Goal: Task Accomplishment & Management: Complete application form

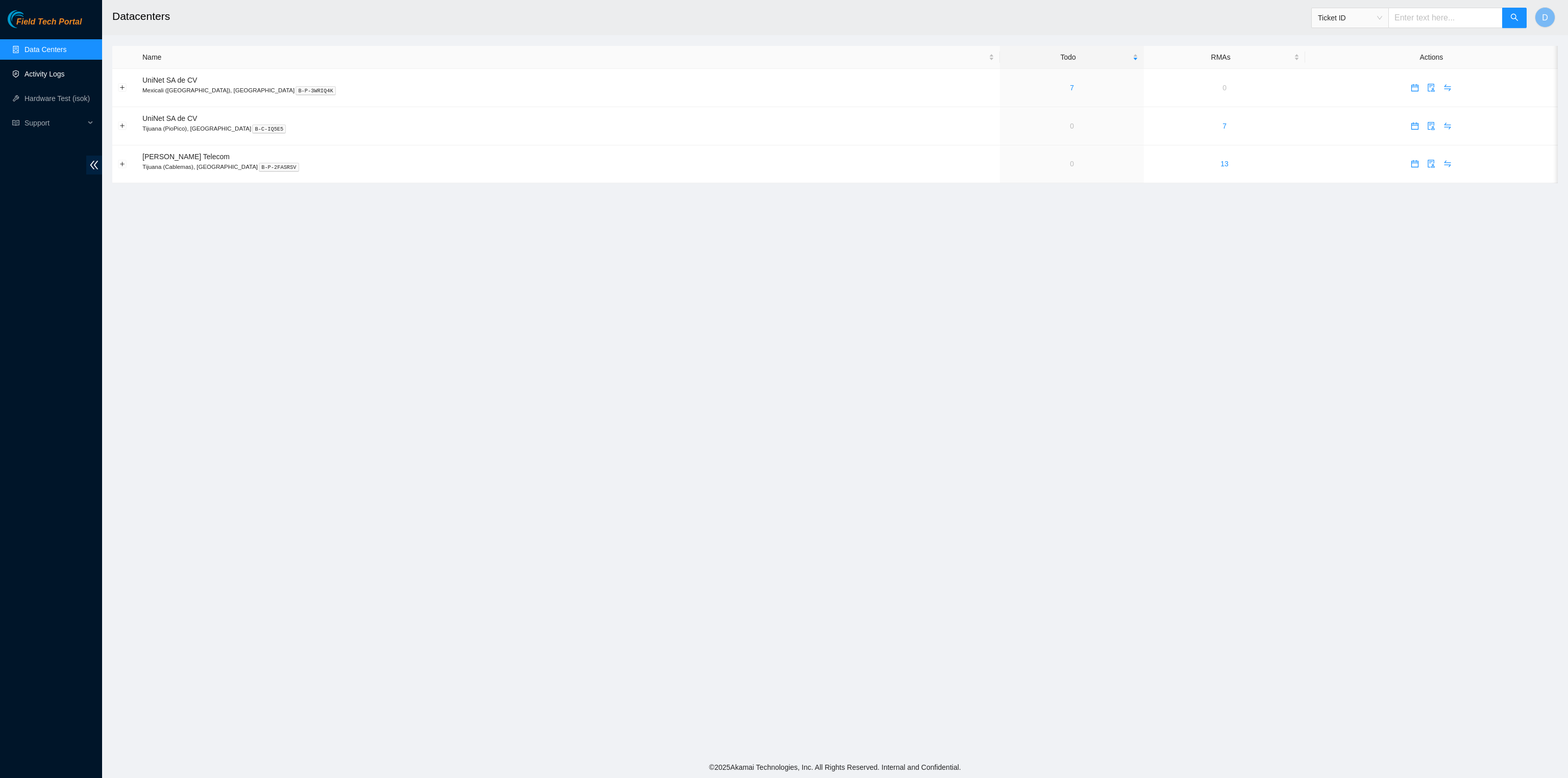
click at [65, 75] on link "Activity Logs" at bounding box center [45, 74] width 40 height 8
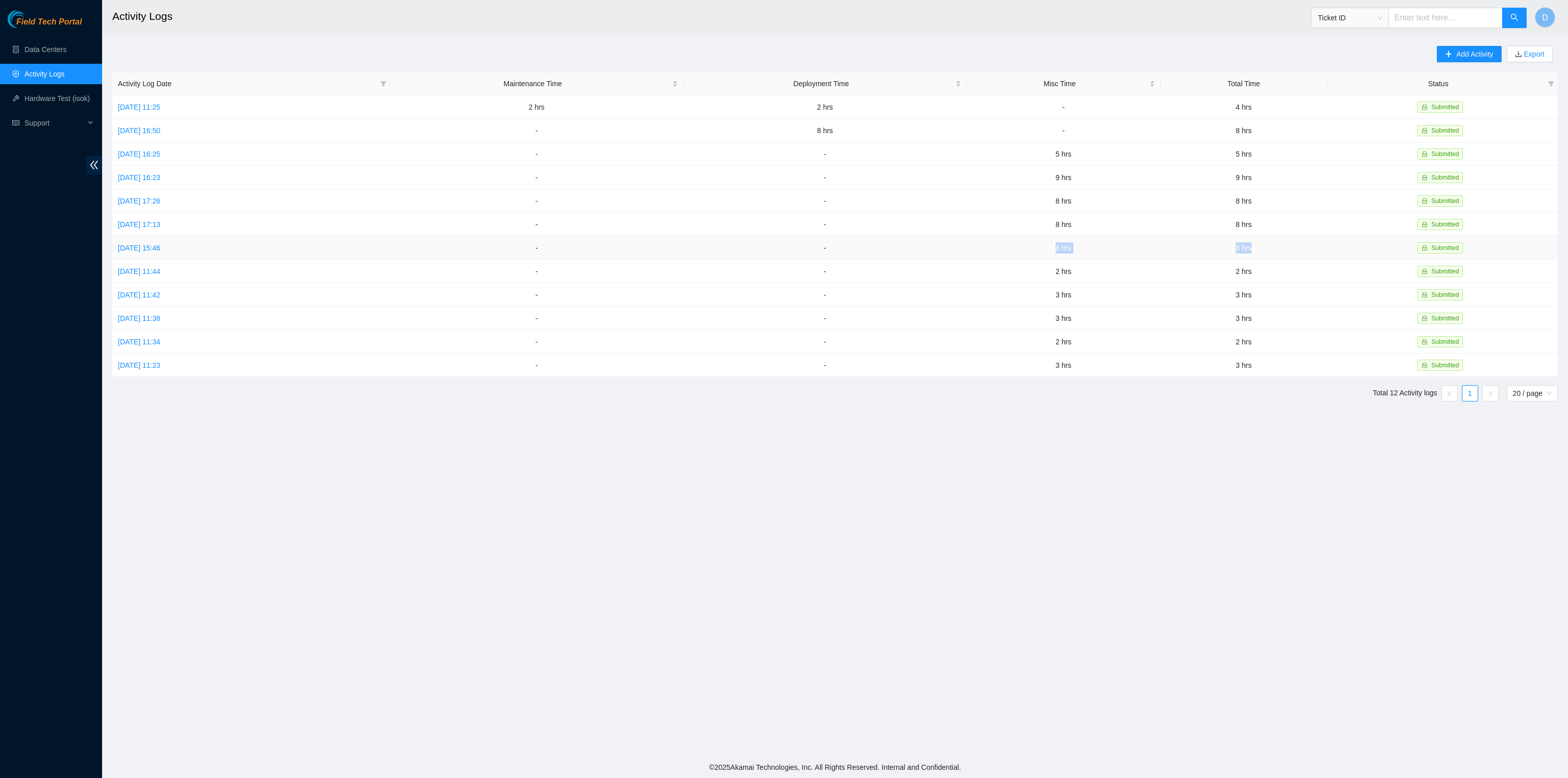
drag, startPoint x: 1275, startPoint y: 247, endPoint x: 1063, endPoint y: 258, distance: 212.3
click at [1063, 258] on tr "Mon, 04 Aug 2025 15:46 - - 8 hrs 8 hrs Submitted" at bounding box center [835, 247] width 1446 height 23
drag, startPoint x: 1253, startPoint y: 231, endPoint x: 1239, endPoint y: 231, distance: 14.0
click at [1239, 231] on td "8 hrs" at bounding box center [1244, 224] width 167 height 23
drag, startPoint x: 1268, startPoint y: 107, endPoint x: 547, endPoint y: 113, distance: 721.0
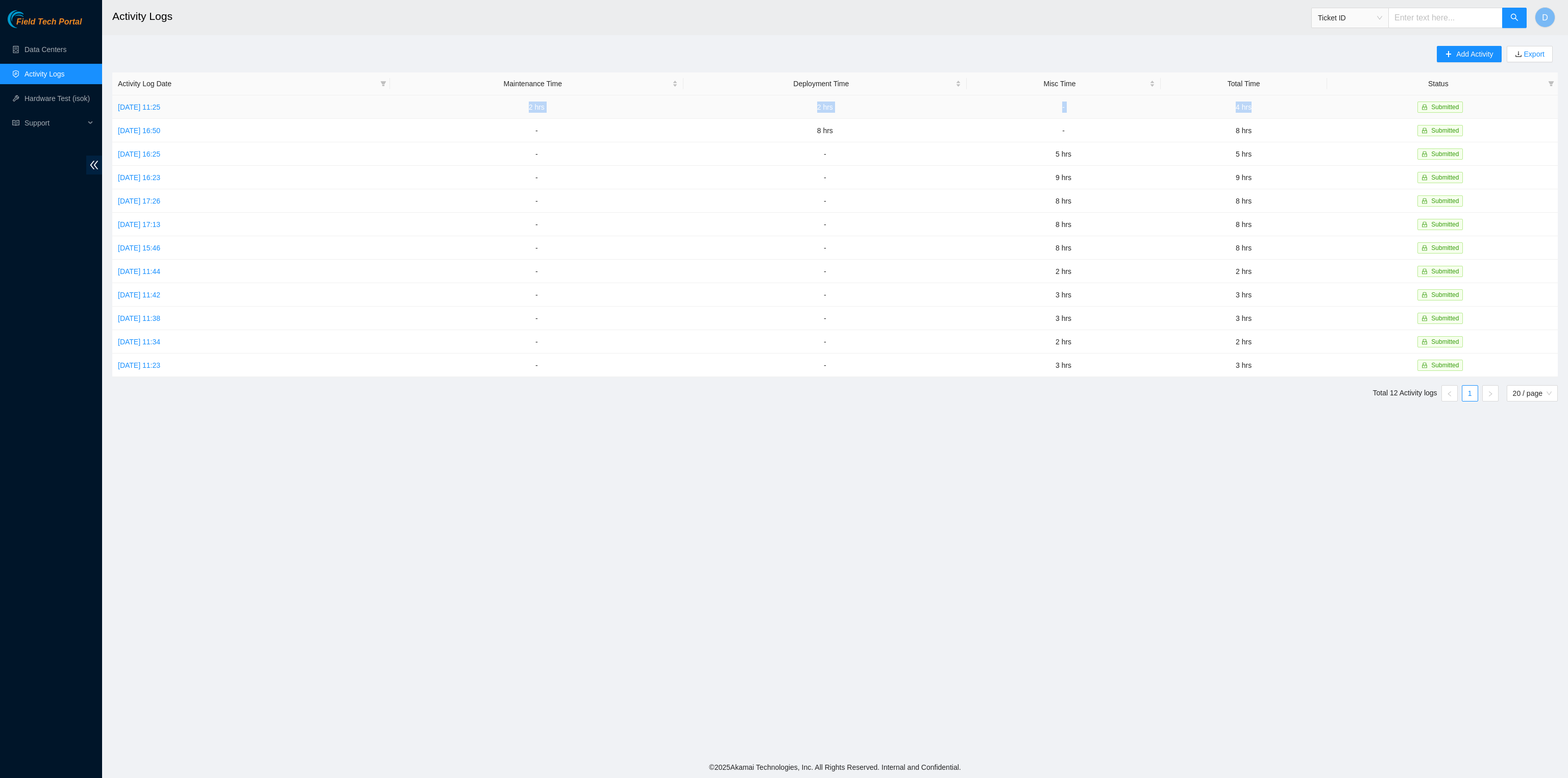
click at [547, 113] on tr "Wed, 27 Aug 2025 11:25 2 hrs 2 hrs - 4 hrs Submitted" at bounding box center [835, 107] width 1446 height 23
click at [602, 109] on td "2 hrs" at bounding box center [537, 107] width 293 height 23
drag, startPoint x: 864, startPoint y: 105, endPoint x: 840, endPoint y: 106, distance: 24.0
click at [840, 106] on td "2 hrs" at bounding box center [825, 107] width 283 height 23
click at [968, 60] on div "Add Activity Export Activity Log Date Maintenance Time Deployment Time Misc Tim…" at bounding box center [835, 228] width 1446 height 364
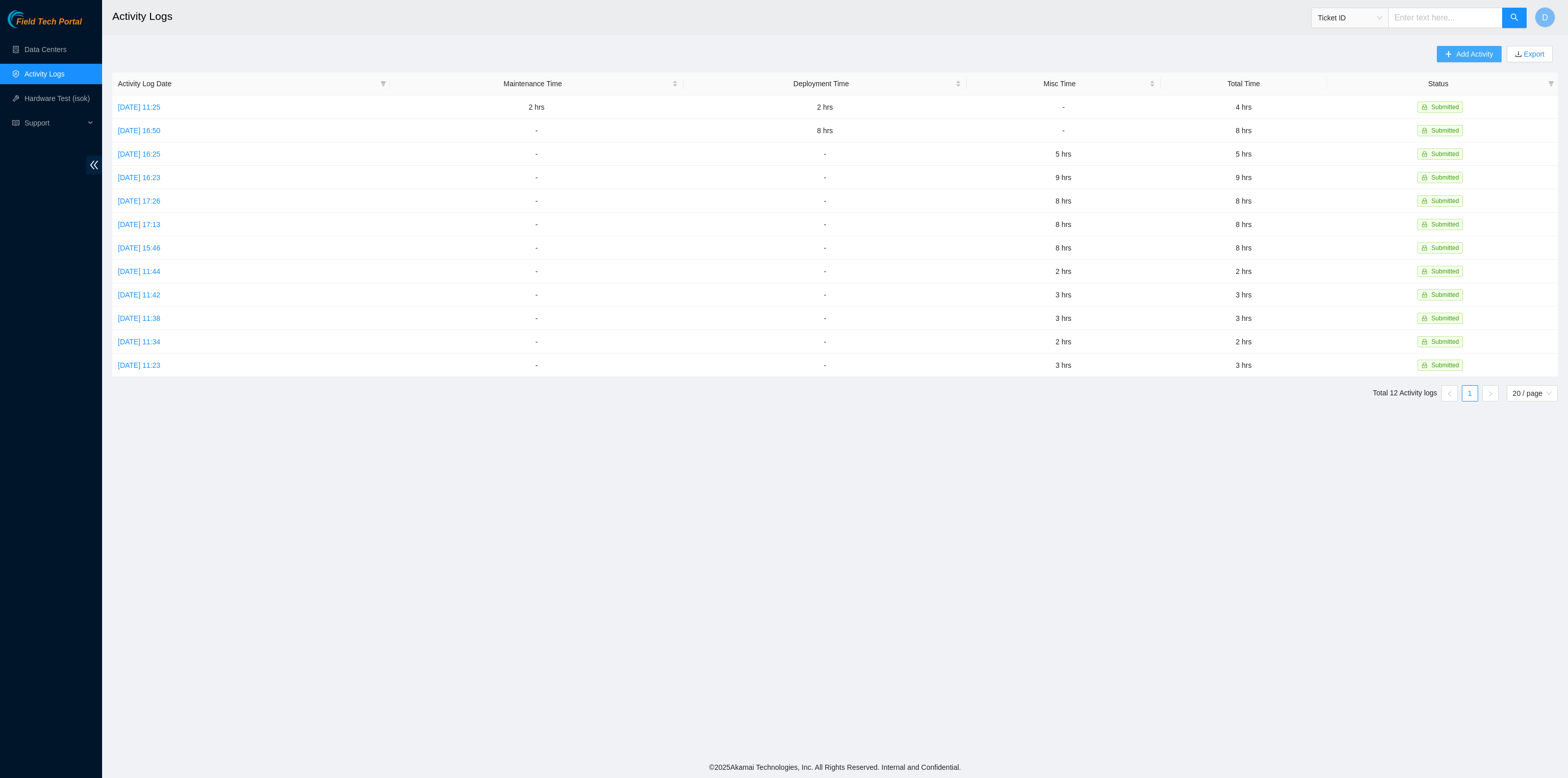
click at [1445, 59] on span "plus" at bounding box center [1449, 55] width 7 height 8
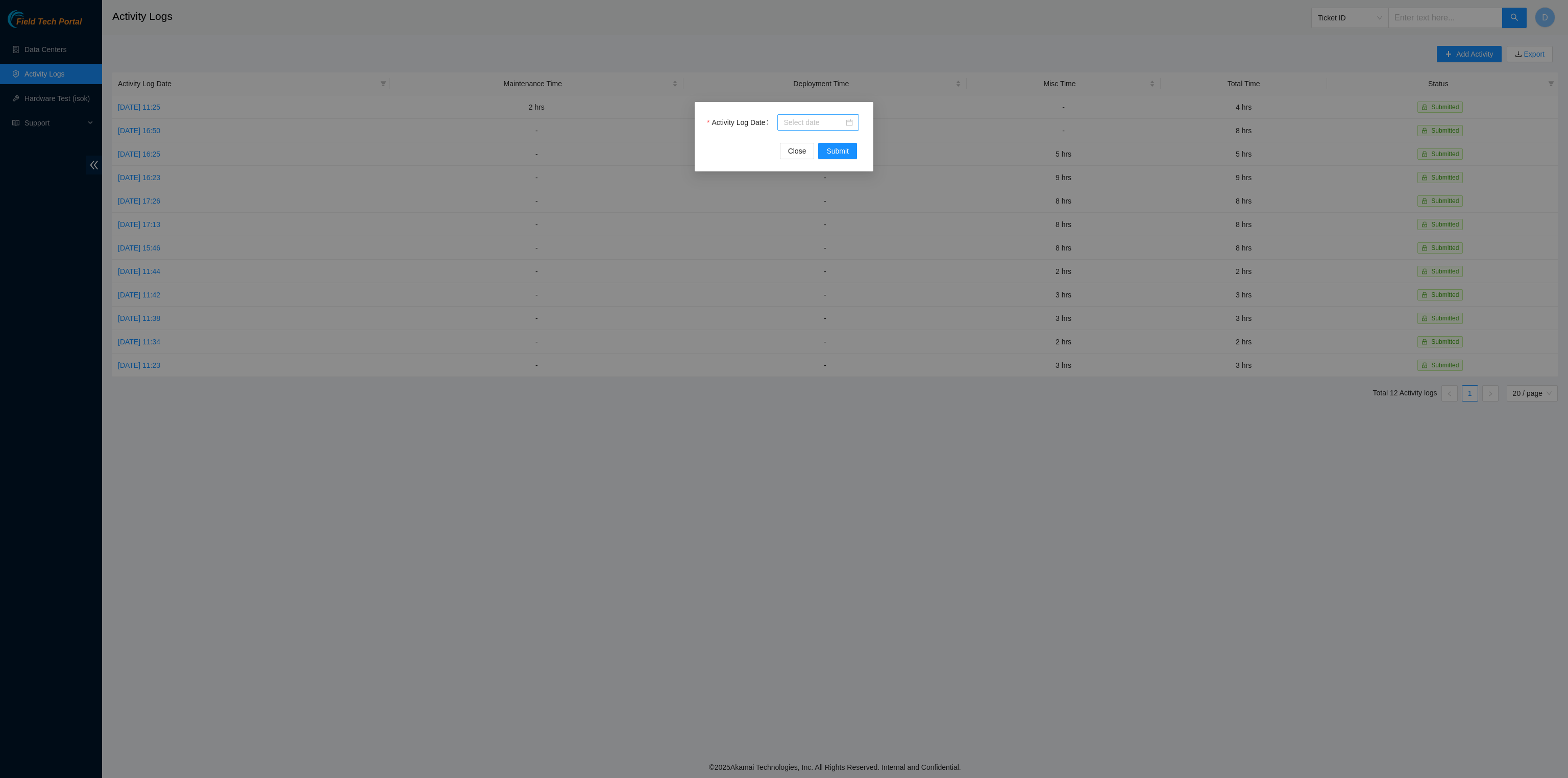
click at [818, 119] on input "Activity Log Date" at bounding box center [814, 122] width 60 height 11
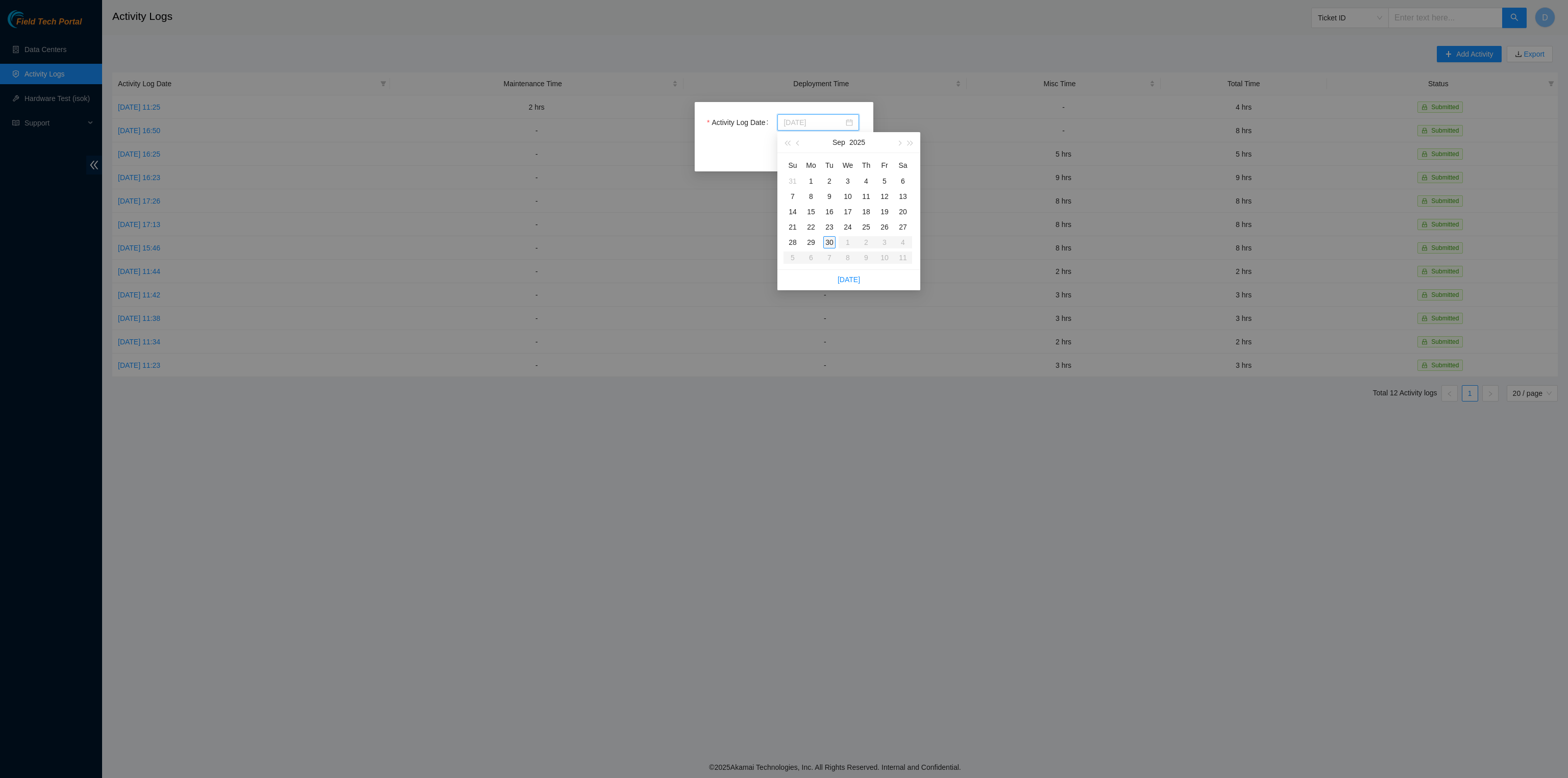
type input "2025-09-30"
click at [828, 243] on div "30" at bounding box center [830, 242] width 12 height 12
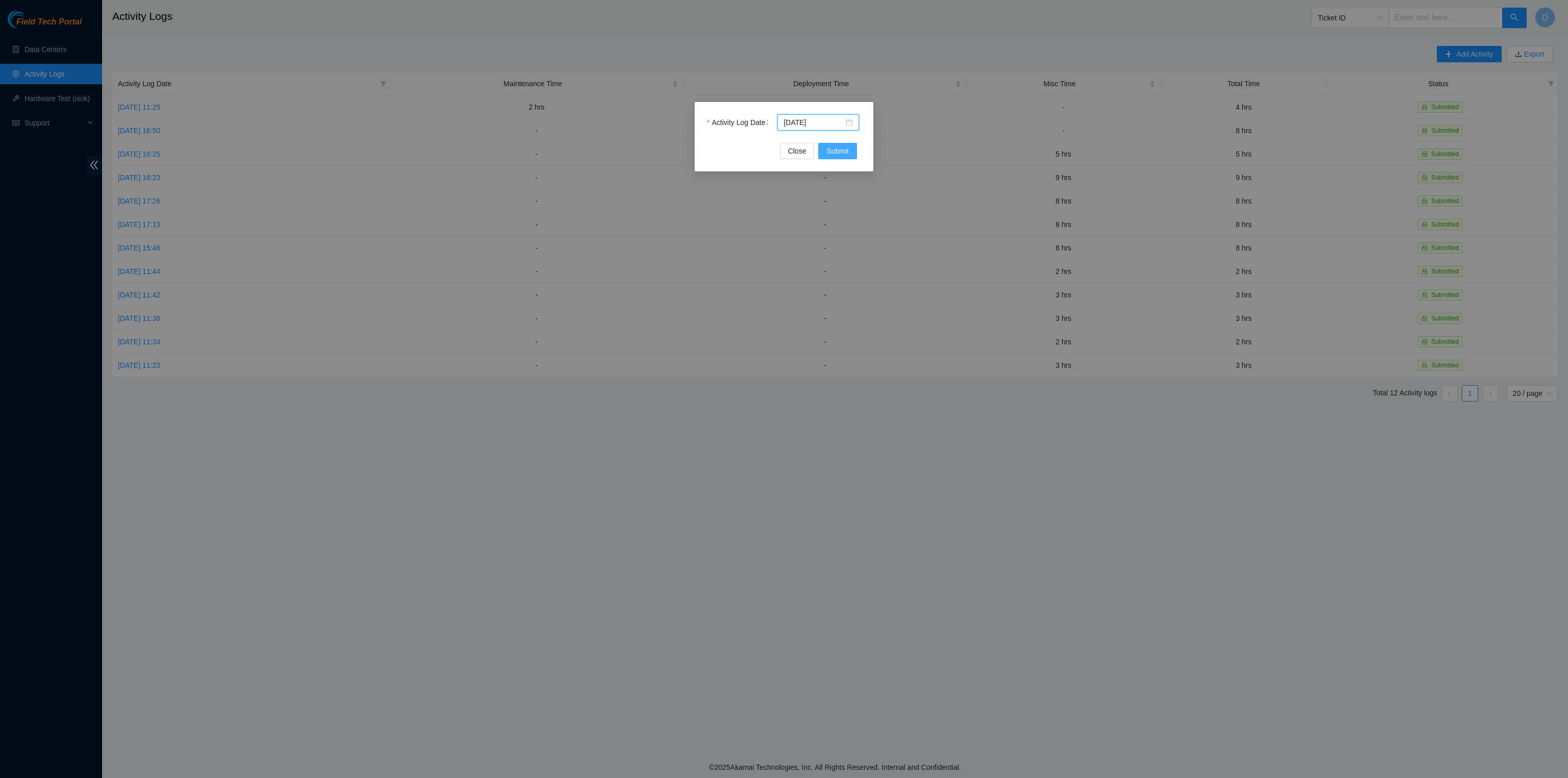
click at [832, 151] on span "Submit" at bounding box center [838, 151] width 23 height 11
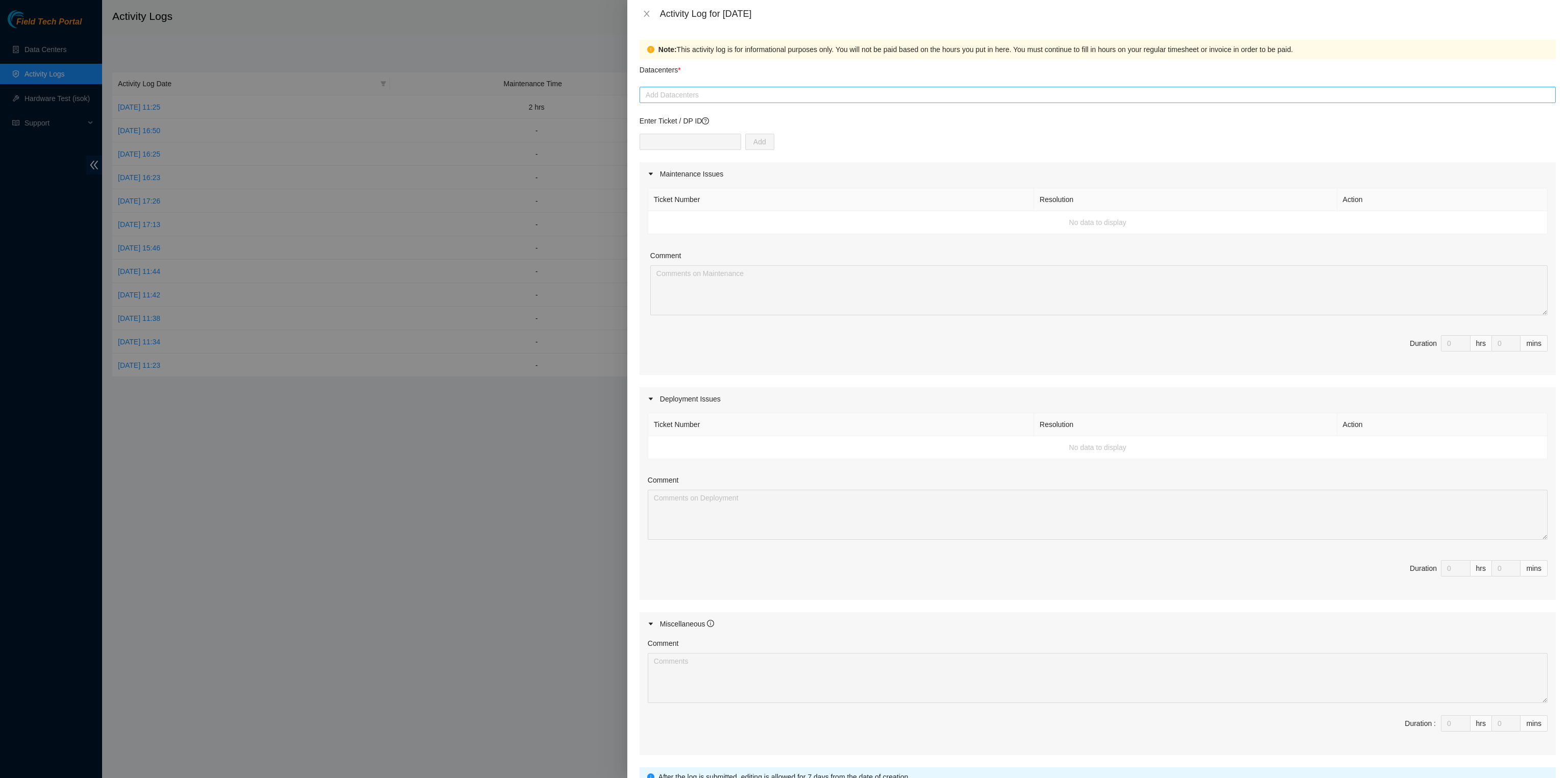
click at [720, 94] on div at bounding box center [1098, 95] width 911 height 12
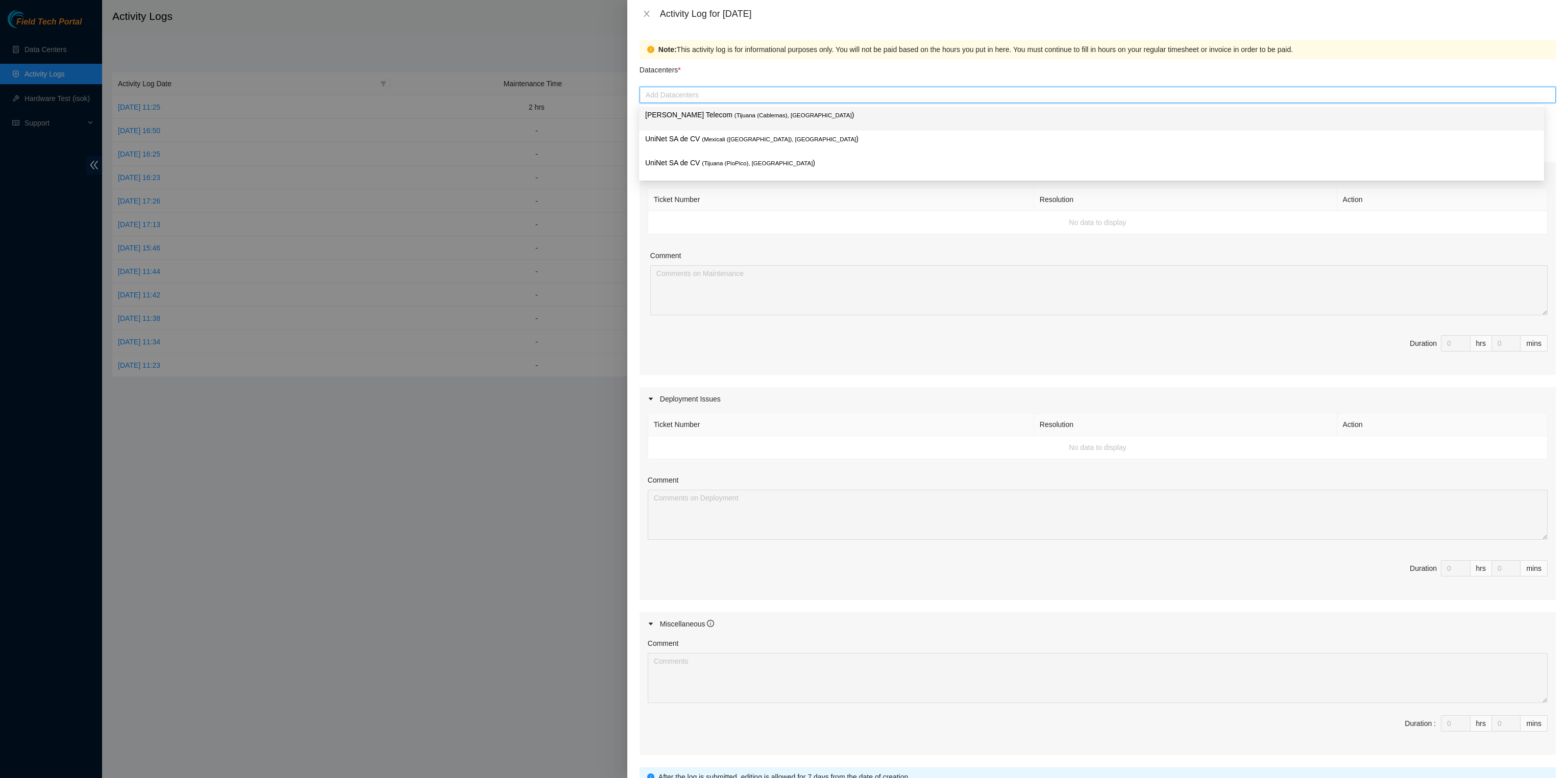
click at [752, 79] on div "Datacenters *" at bounding box center [1098, 73] width 916 height 27
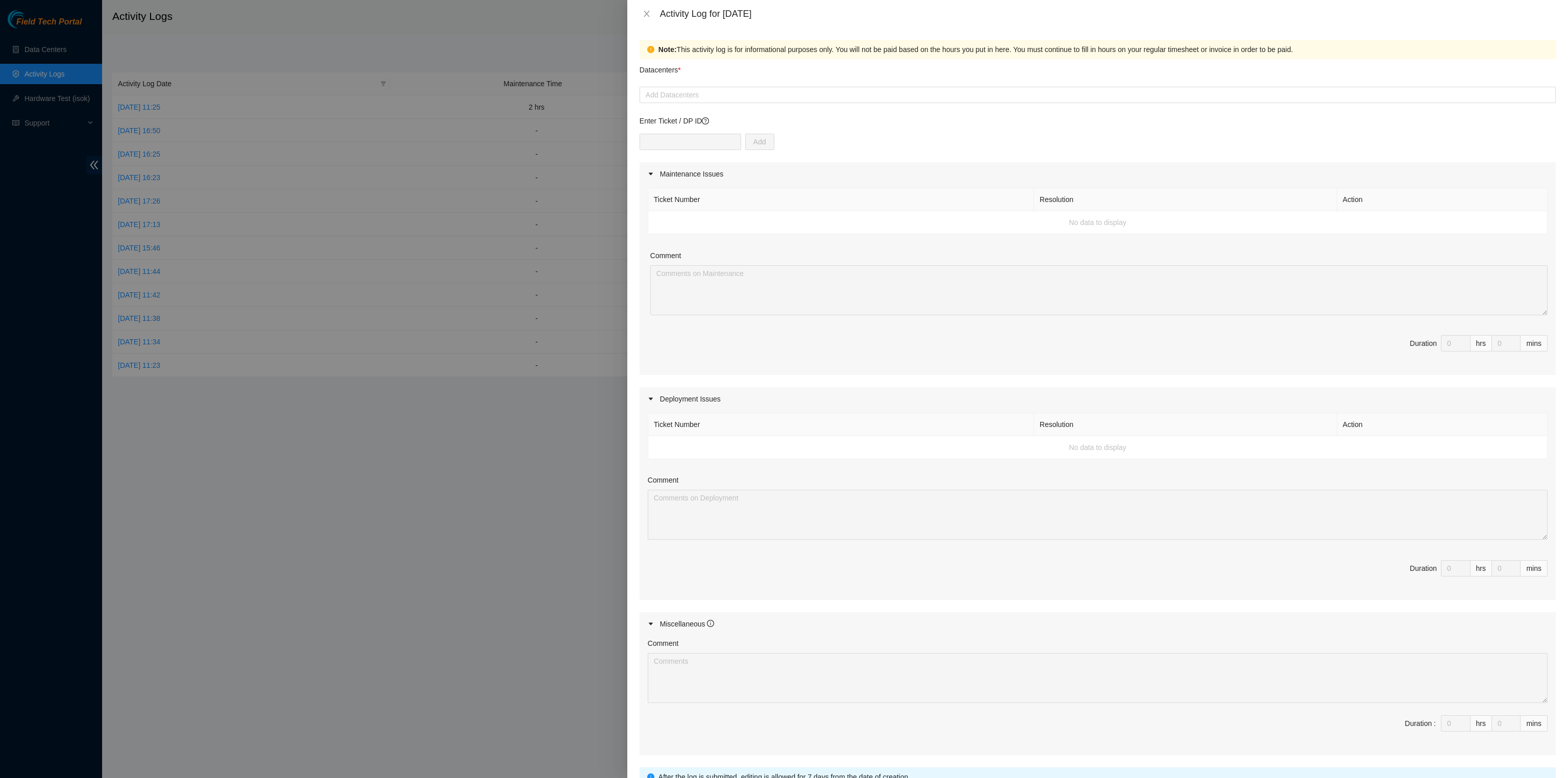
click at [767, 175] on div "Maintenance Issues" at bounding box center [1098, 173] width 916 height 23
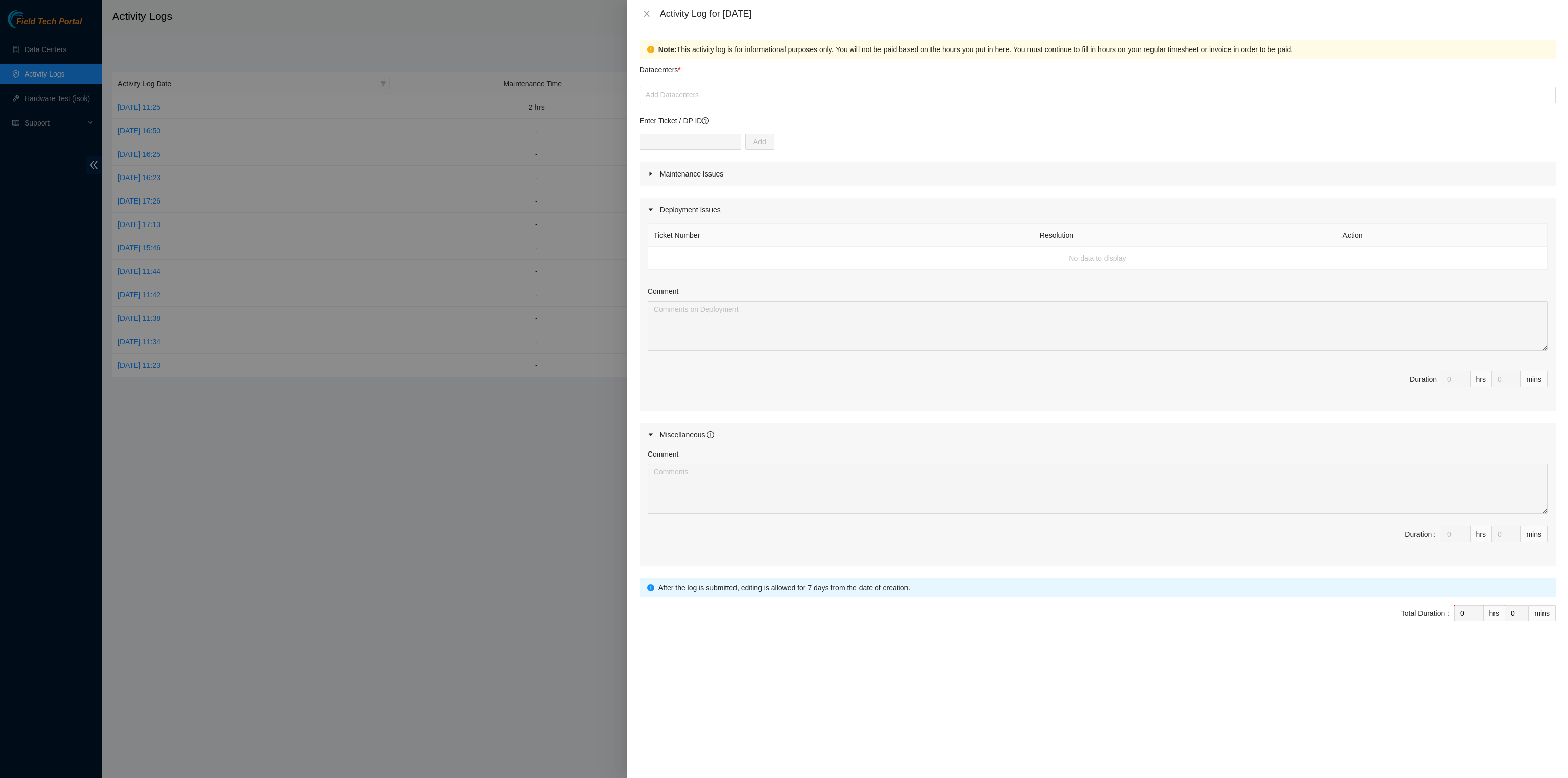
click at [736, 173] on div "Maintenance Issues" at bounding box center [1098, 173] width 916 height 23
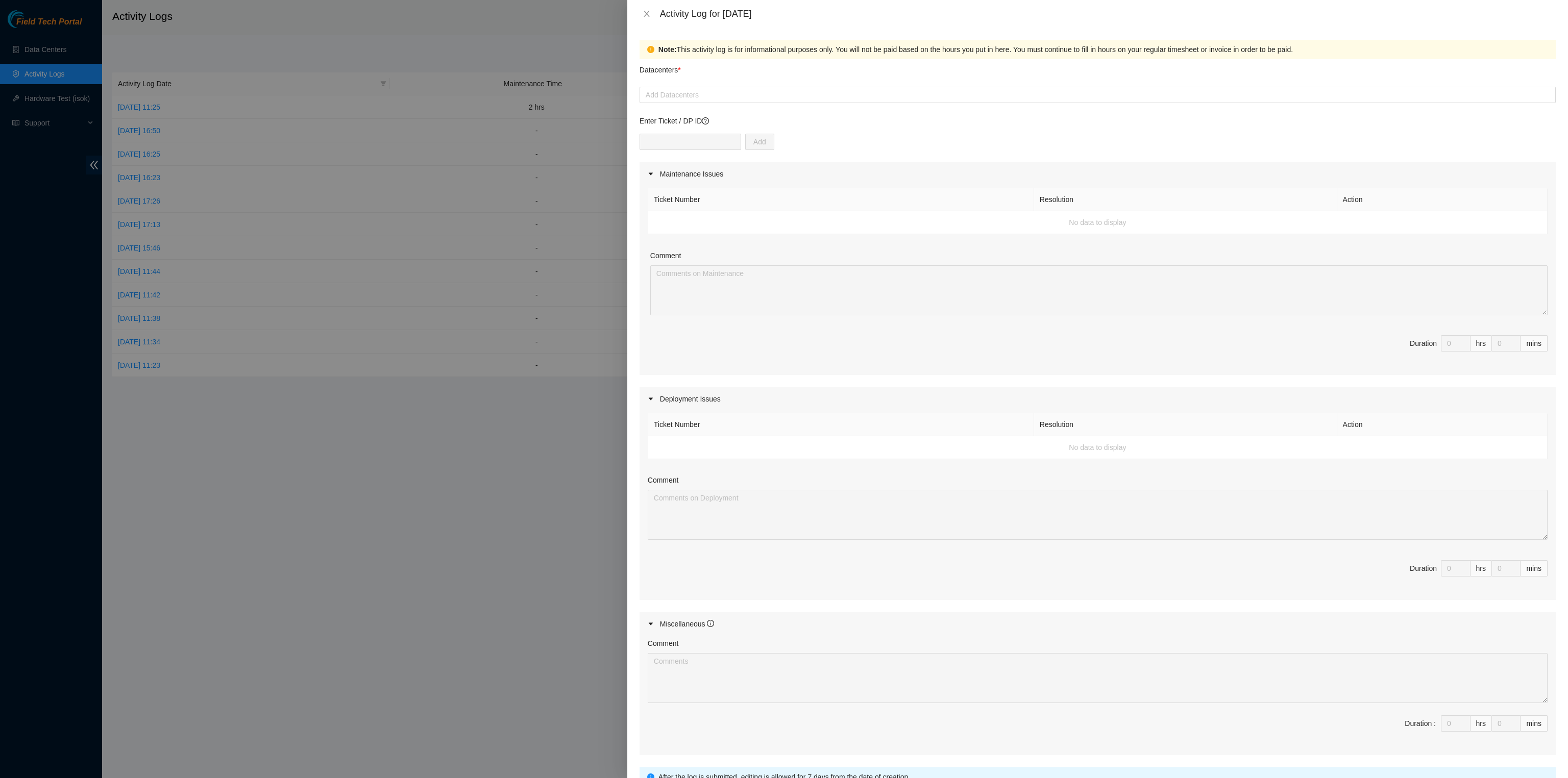
click at [758, 173] on div "Maintenance Issues" at bounding box center [1098, 173] width 916 height 23
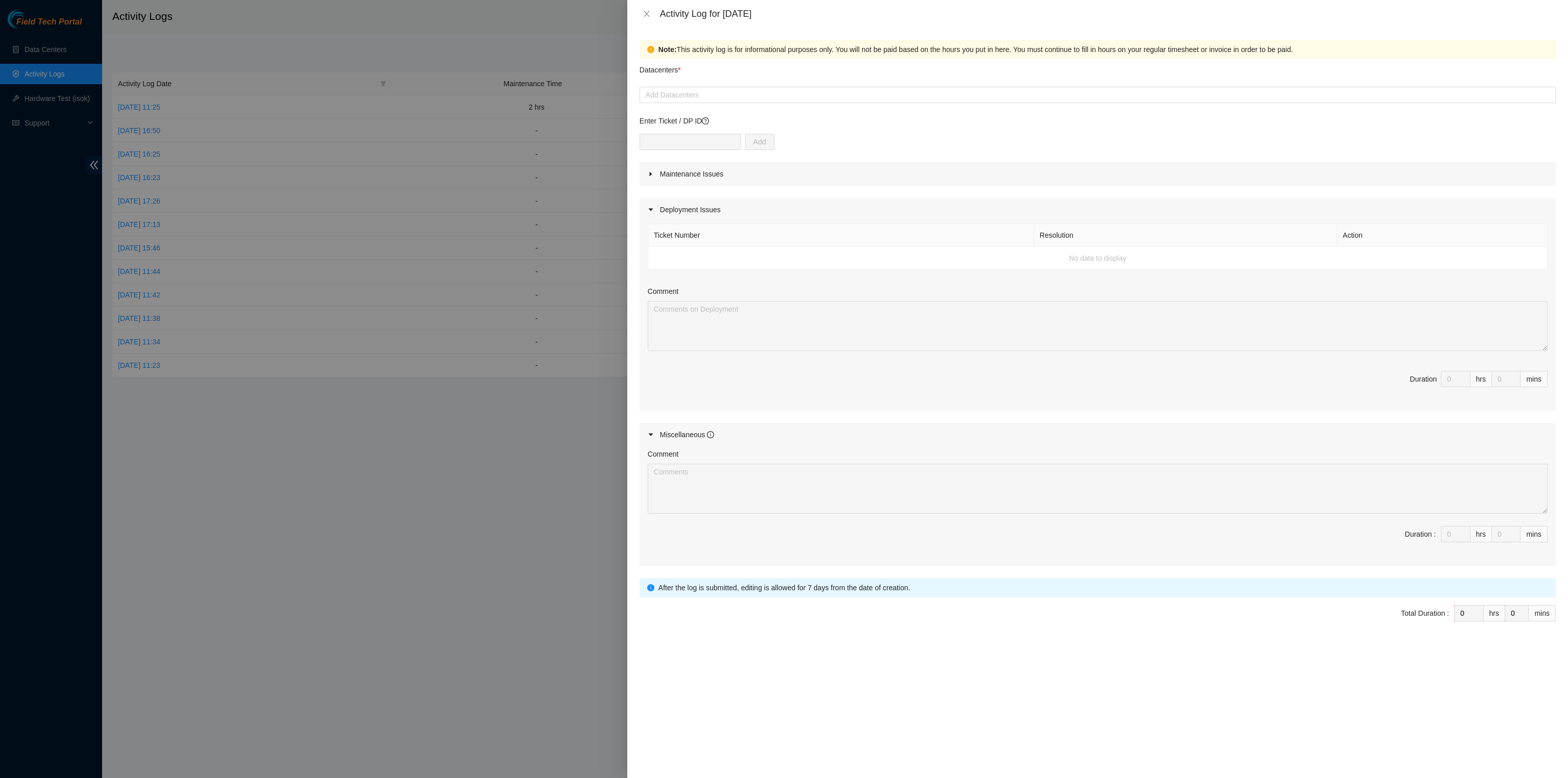
click at [749, 215] on div "Deployment Issues" at bounding box center [1098, 209] width 916 height 23
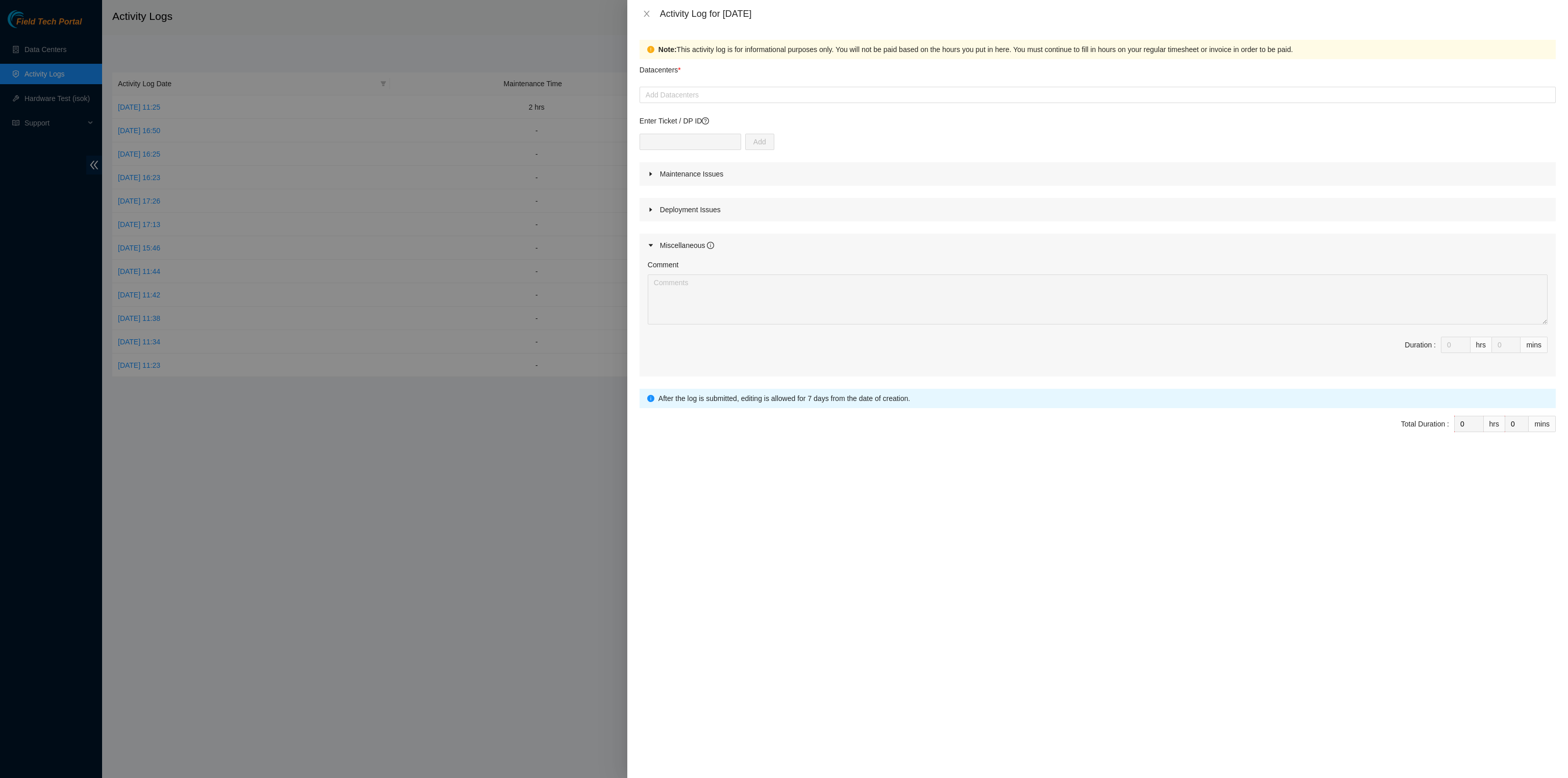
click at [1484, 347] on div "hrs" at bounding box center [1481, 345] width 21 height 16
click at [1480, 351] on div "hrs" at bounding box center [1481, 345] width 21 height 16
click at [645, 16] on icon "close" at bounding box center [647, 14] width 8 height 8
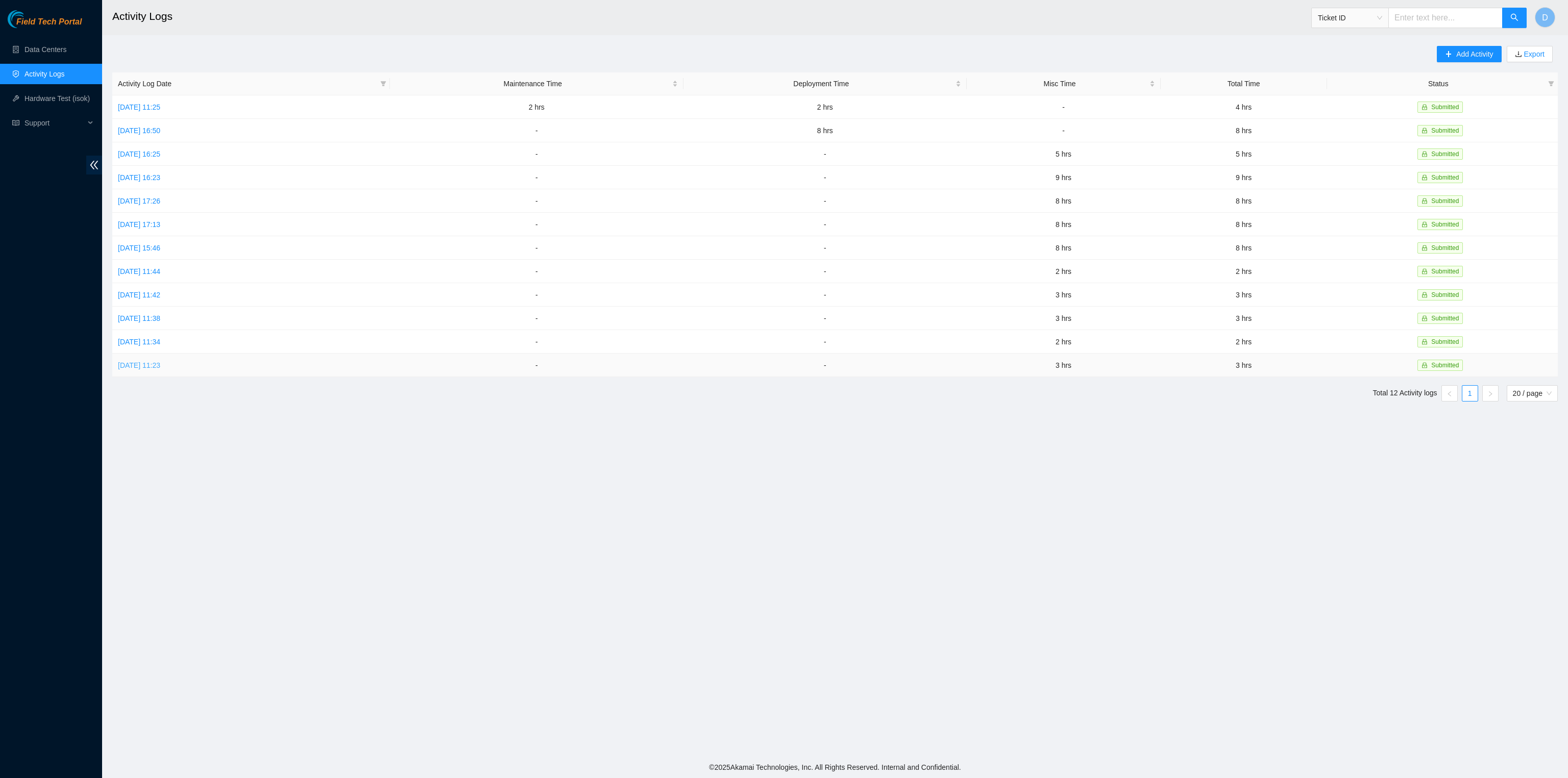
click at [160, 368] on link "Mon, 07 Jul 2025 11:23" at bounding box center [139, 365] width 43 height 8
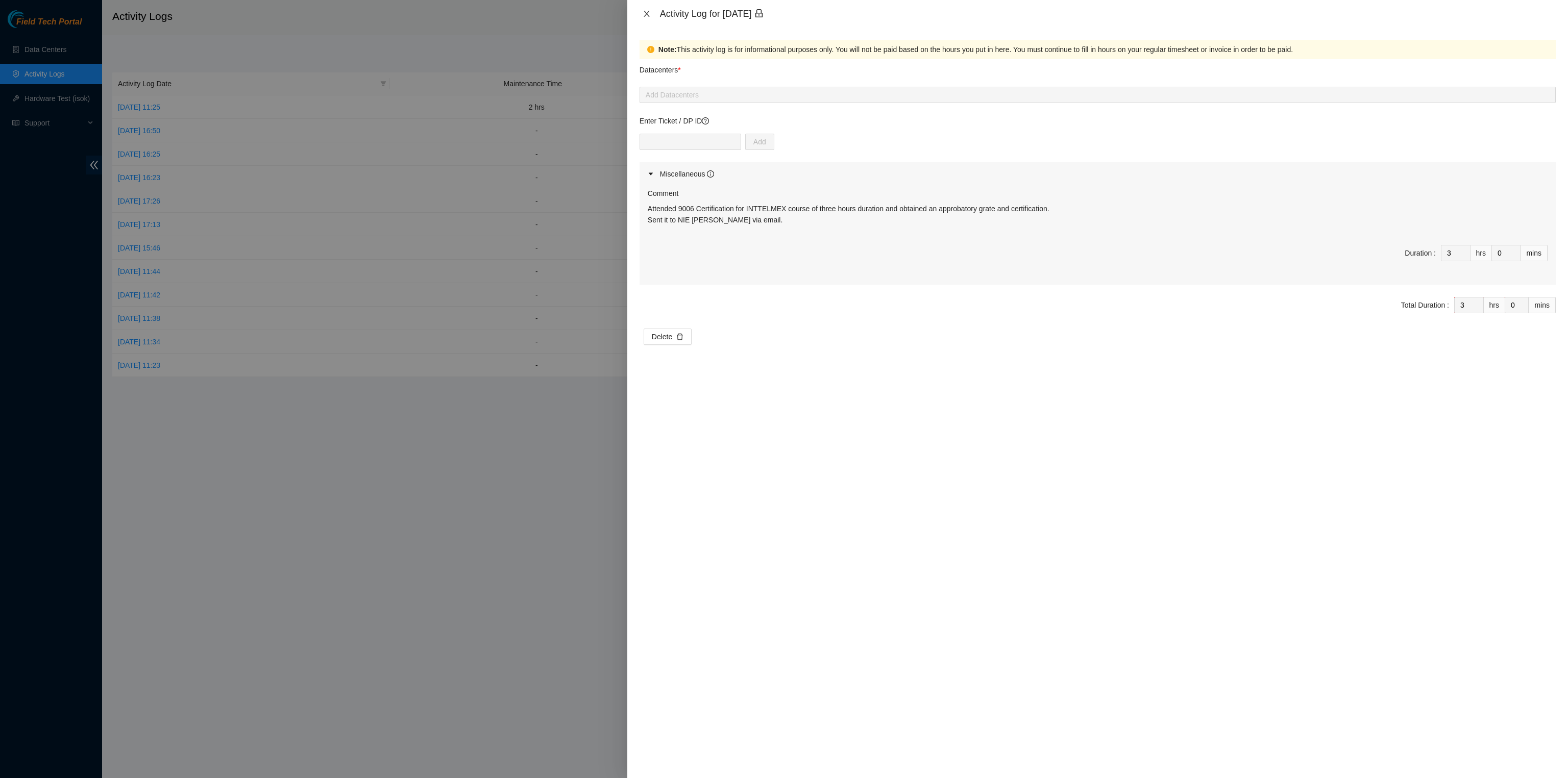
click at [647, 16] on icon "close" at bounding box center [647, 14] width 8 height 8
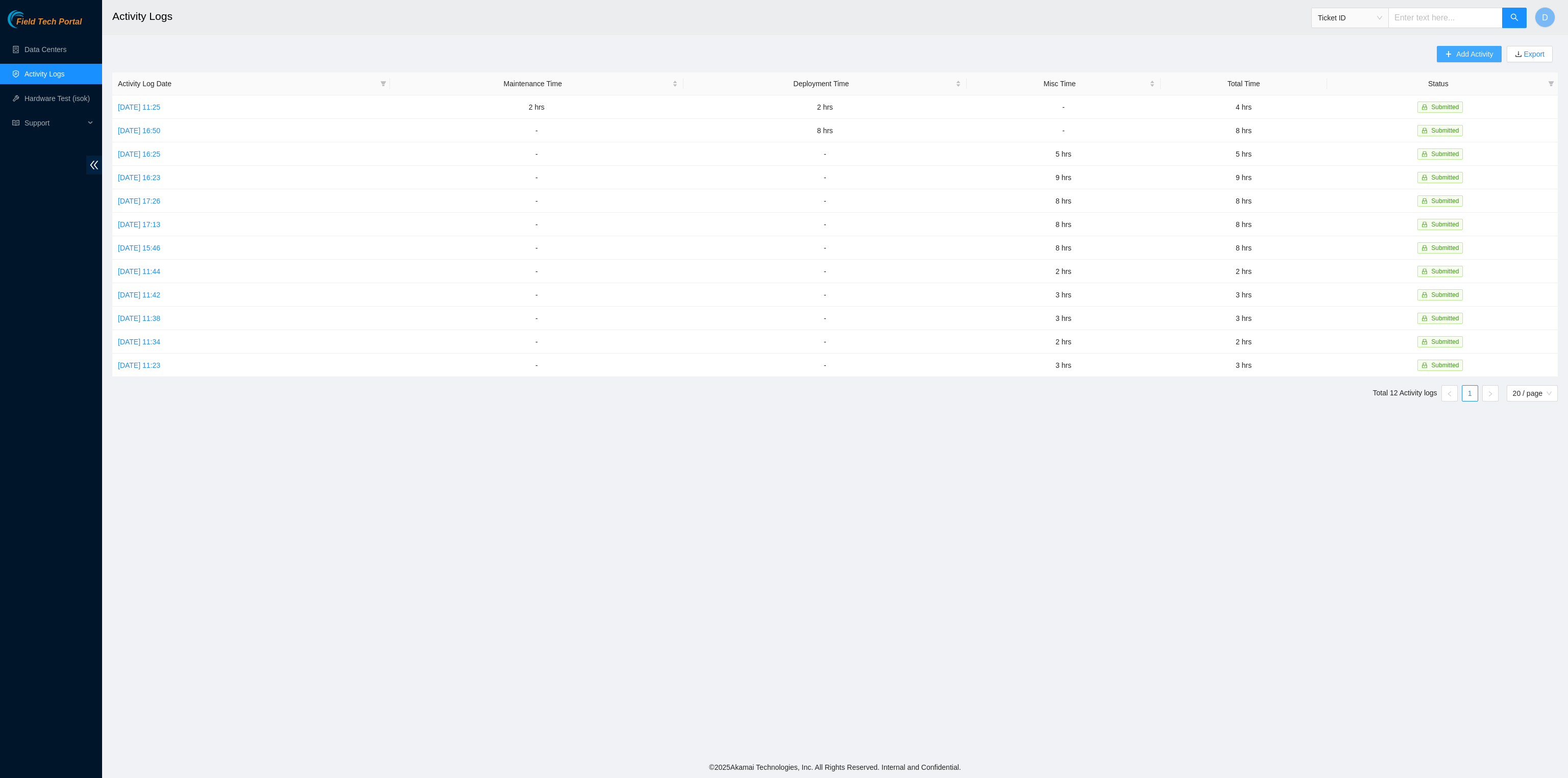
click at [1471, 51] on span "Add Activity" at bounding box center [1475, 54] width 37 height 11
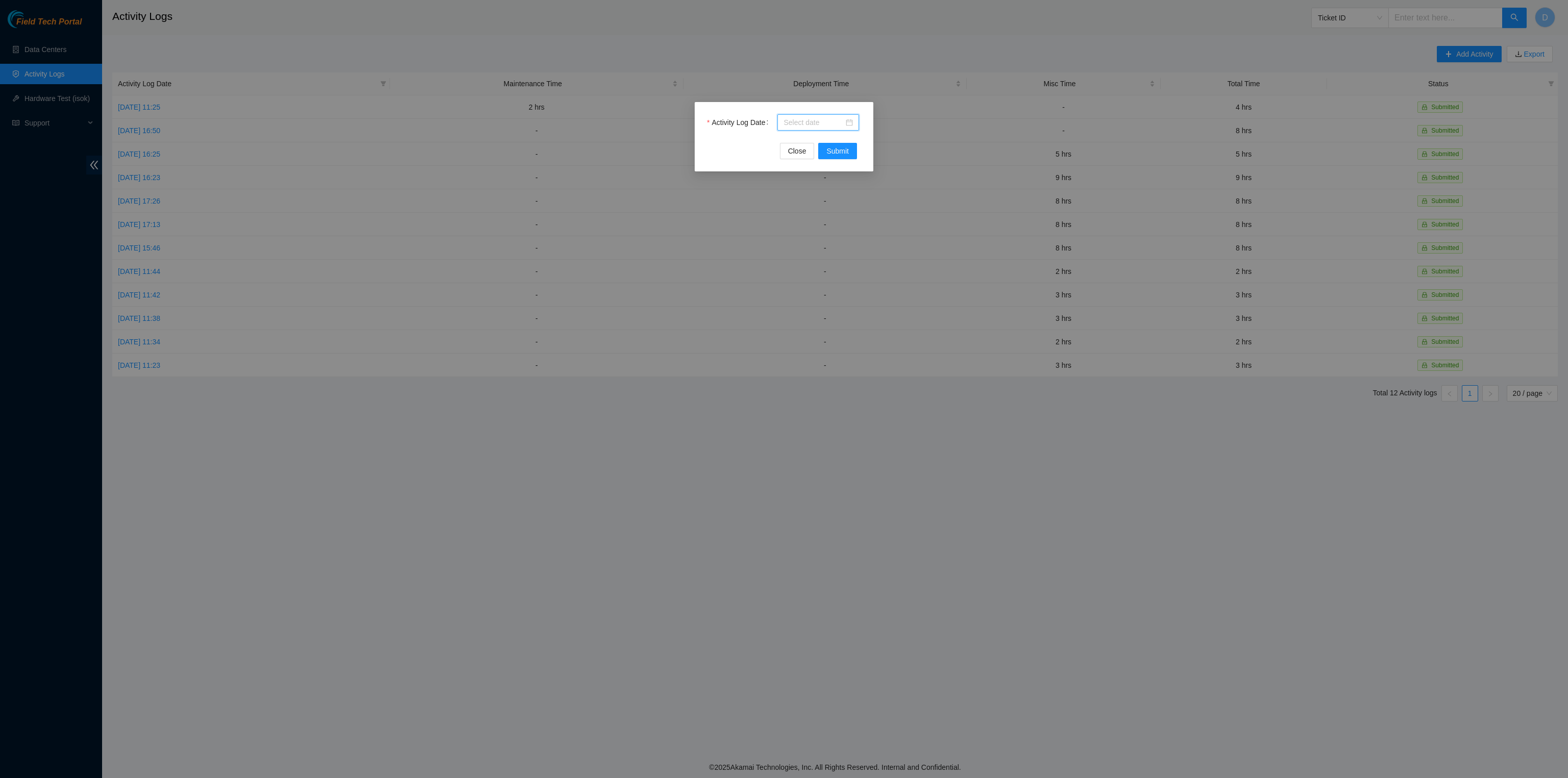
click at [826, 119] on input "Activity Log Date" at bounding box center [814, 122] width 60 height 11
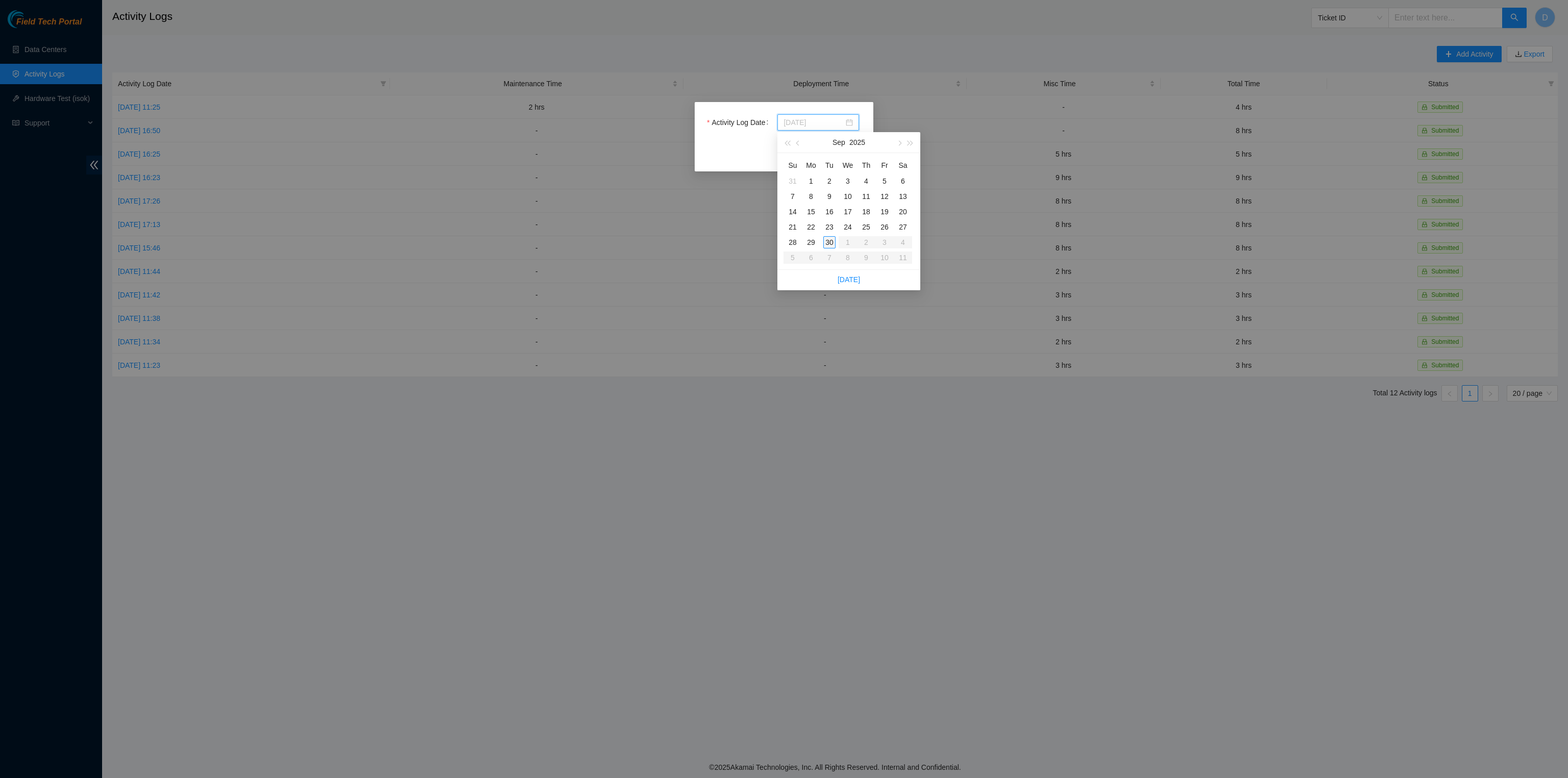
type input "2025-09-30"
click at [830, 239] on div "30" at bounding box center [830, 242] width 12 height 12
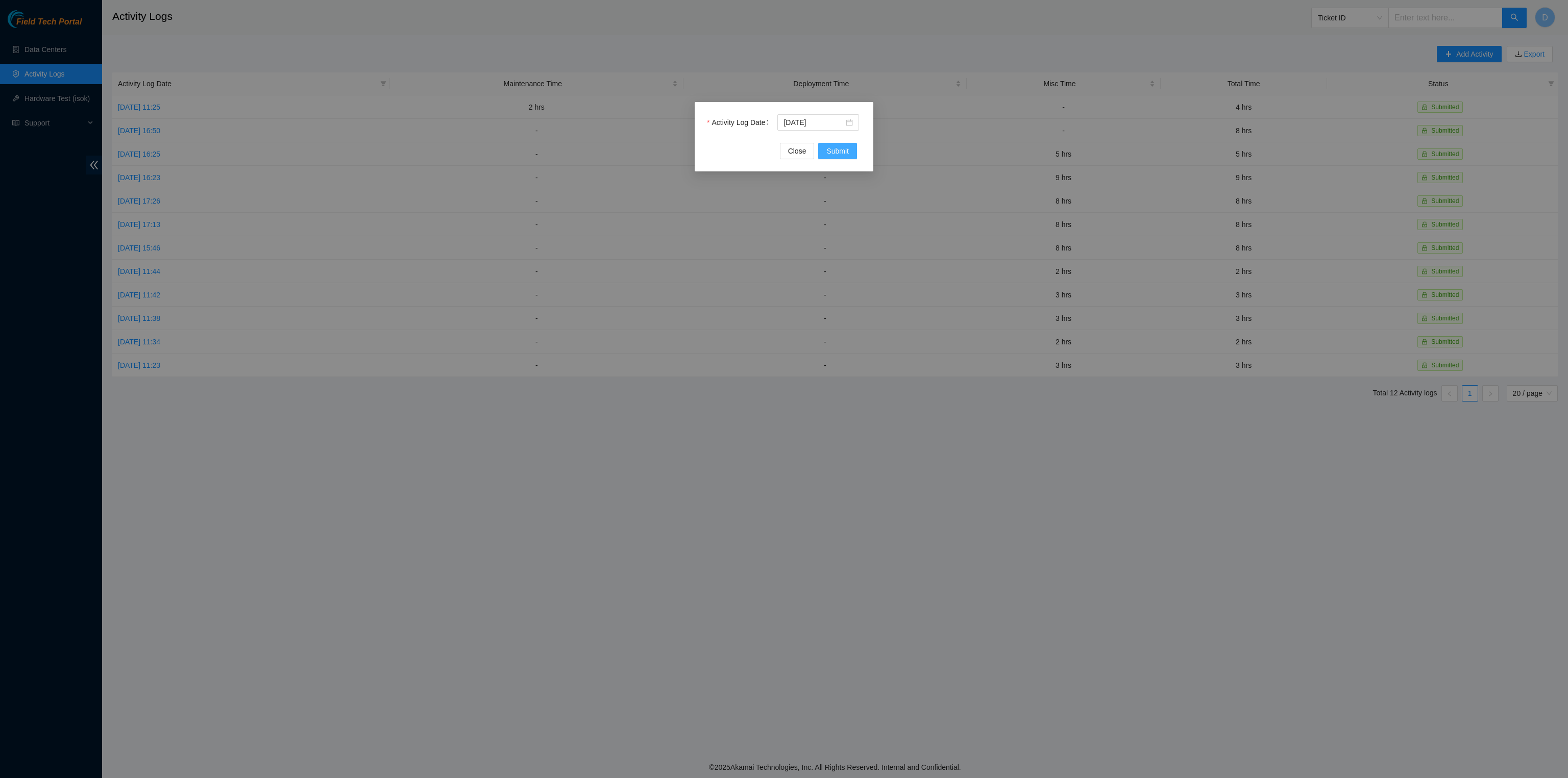
click at [841, 152] on span "Submit" at bounding box center [838, 151] width 23 height 11
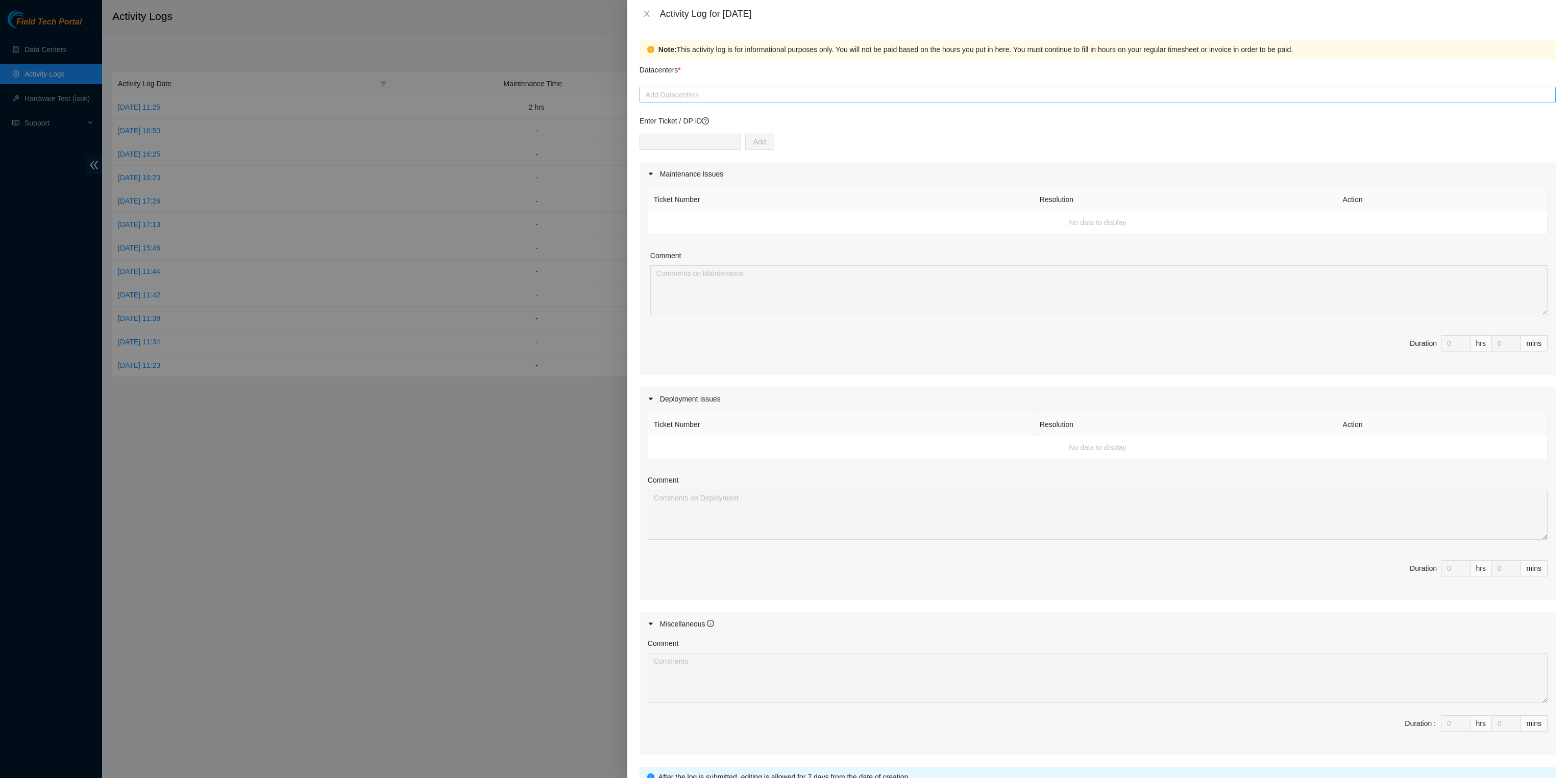
click at [735, 99] on div at bounding box center [1098, 95] width 911 height 12
click at [807, 231] on td "No data to display" at bounding box center [1098, 223] width 900 height 23
click at [815, 97] on div at bounding box center [1098, 95] width 911 height 12
click at [666, 164] on p "UniNet SA de CV ( Tijuana (PioPico), Mexico )" at bounding box center [1091, 163] width 893 height 12
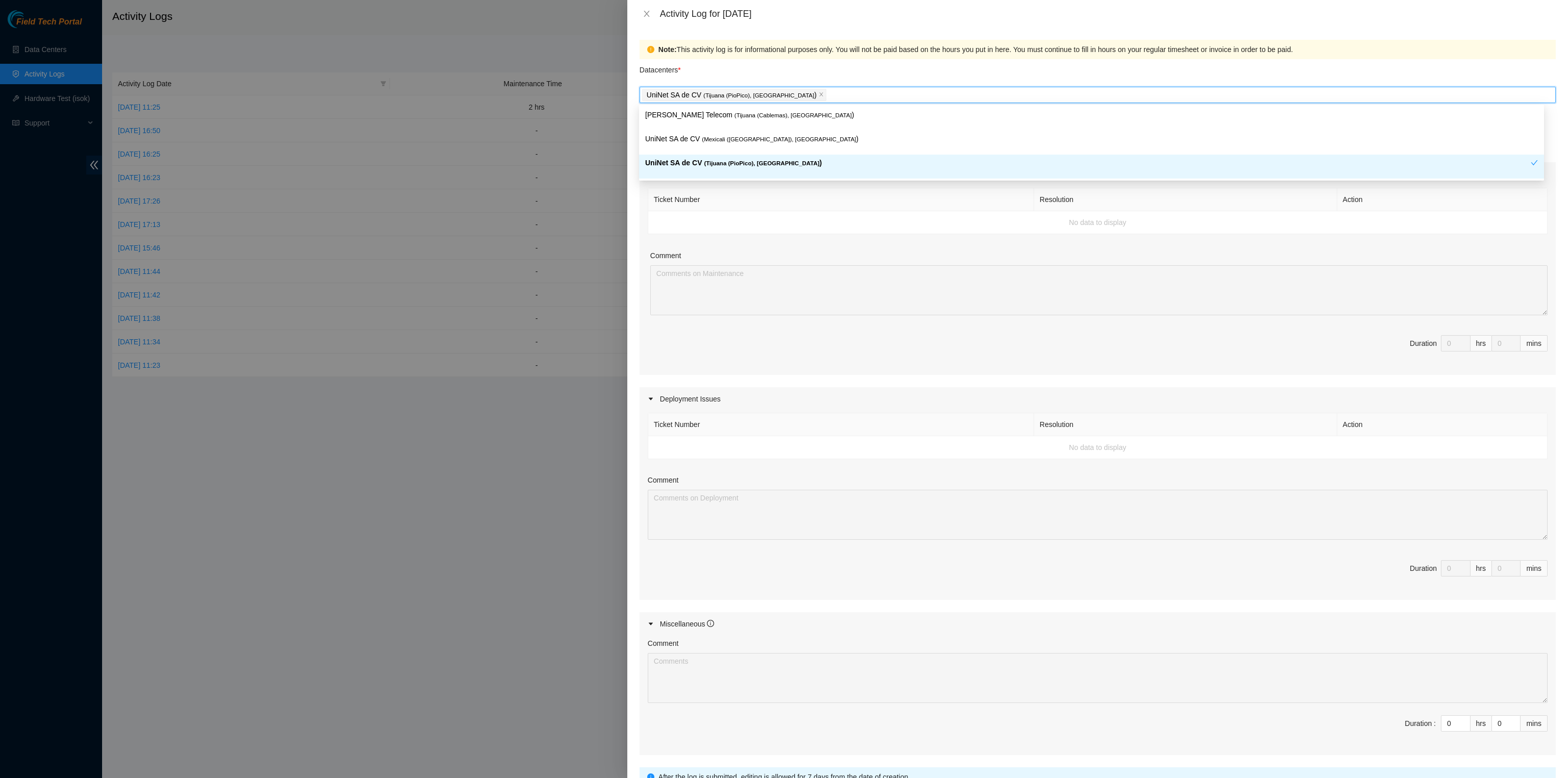
click at [886, 216] on td "No data to display" at bounding box center [1098, 223] width 900 height 23
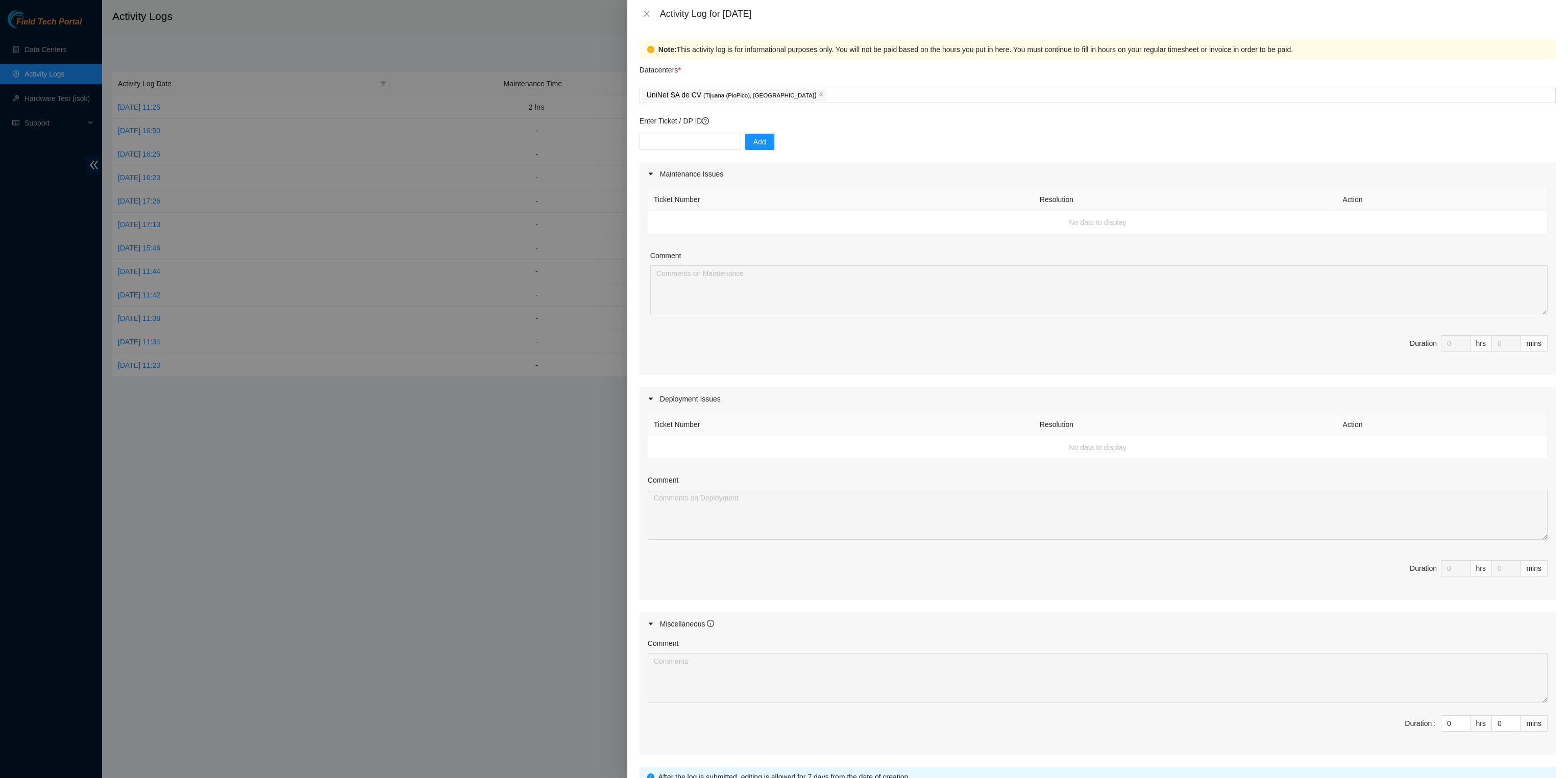
scroll to position [93, 0]
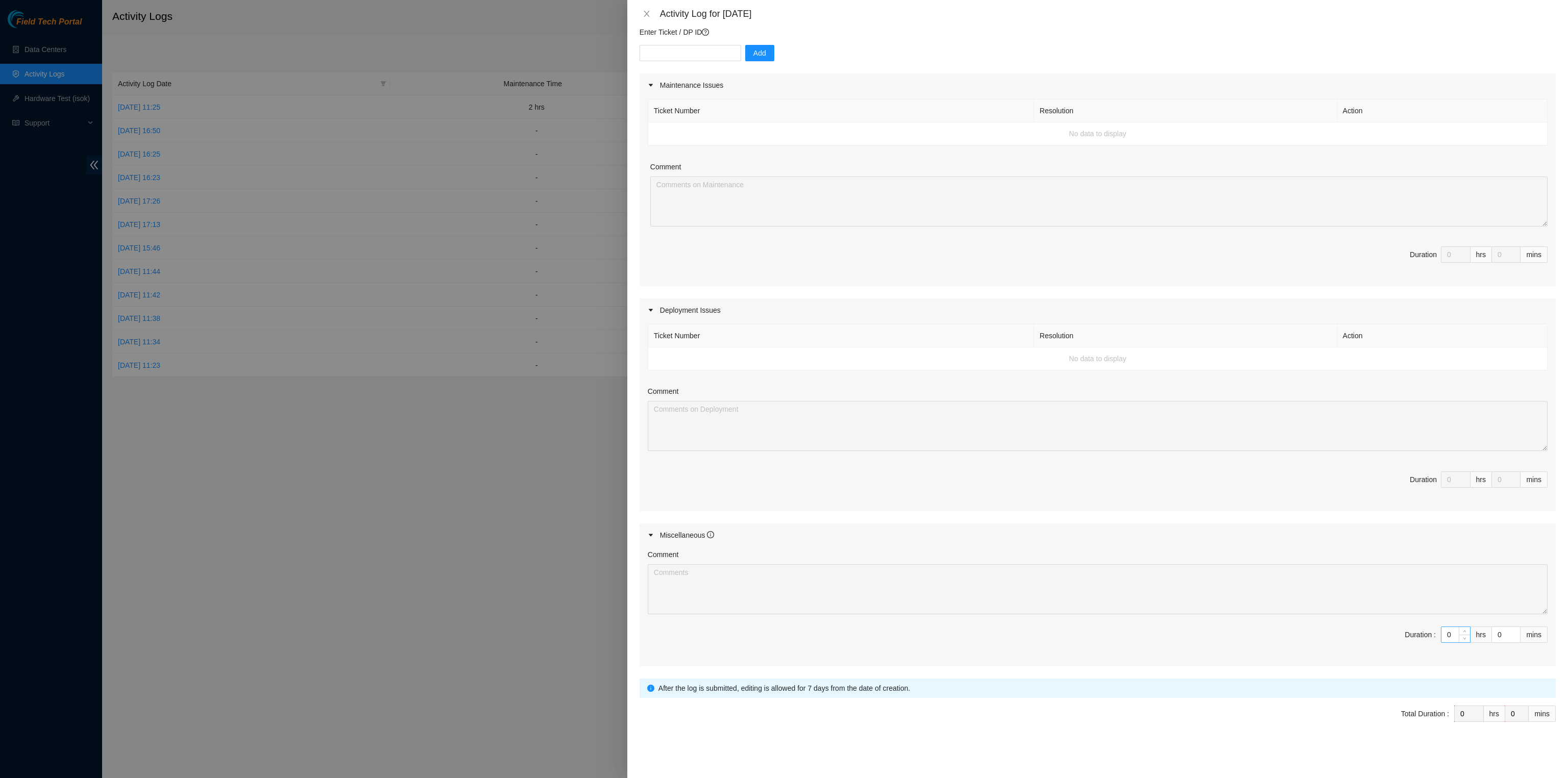
click at [1444, 638] on input "0" at bounding box center [1455, 635] width 29 height 15
type input "2"
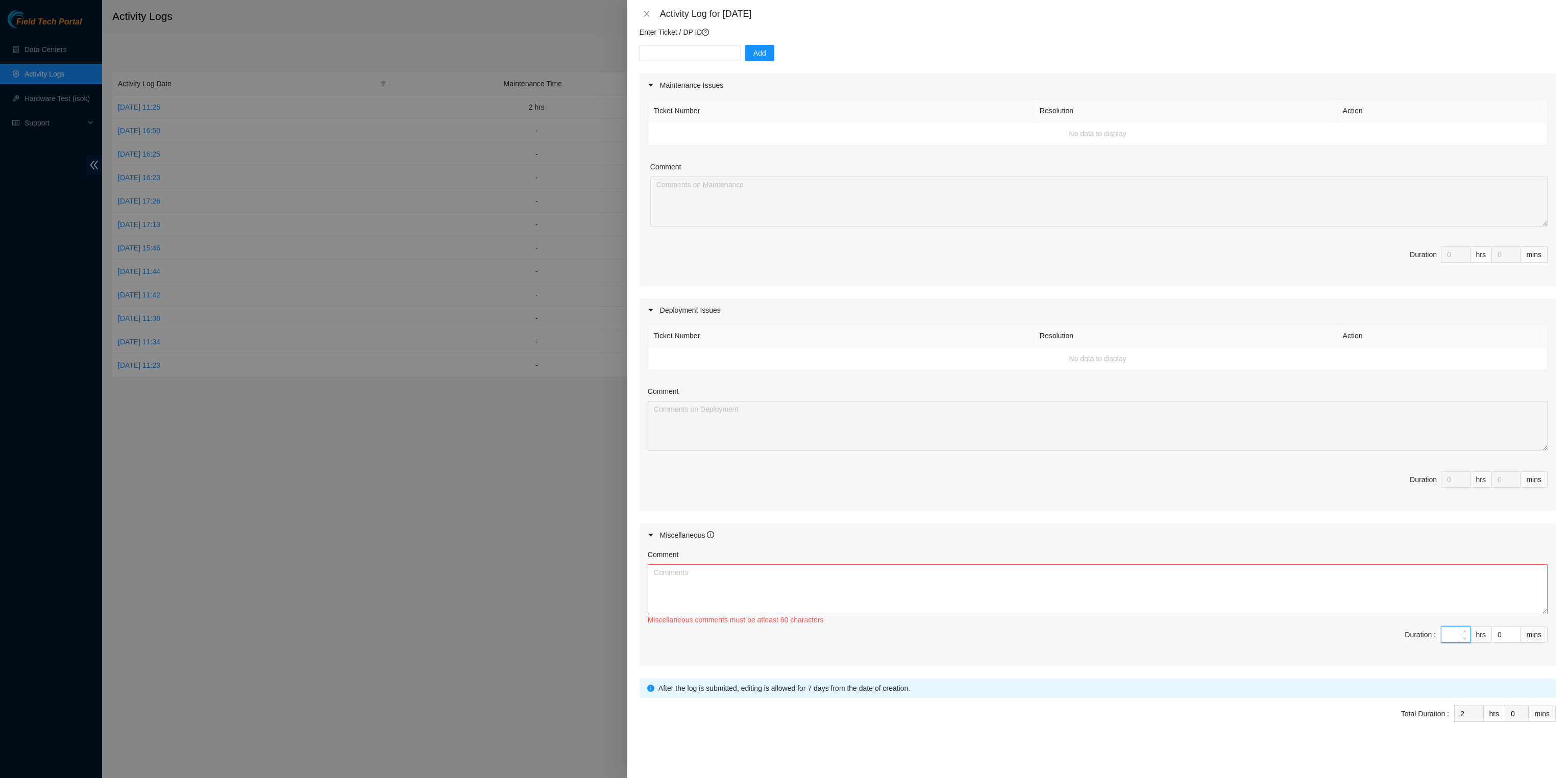
type input "0"
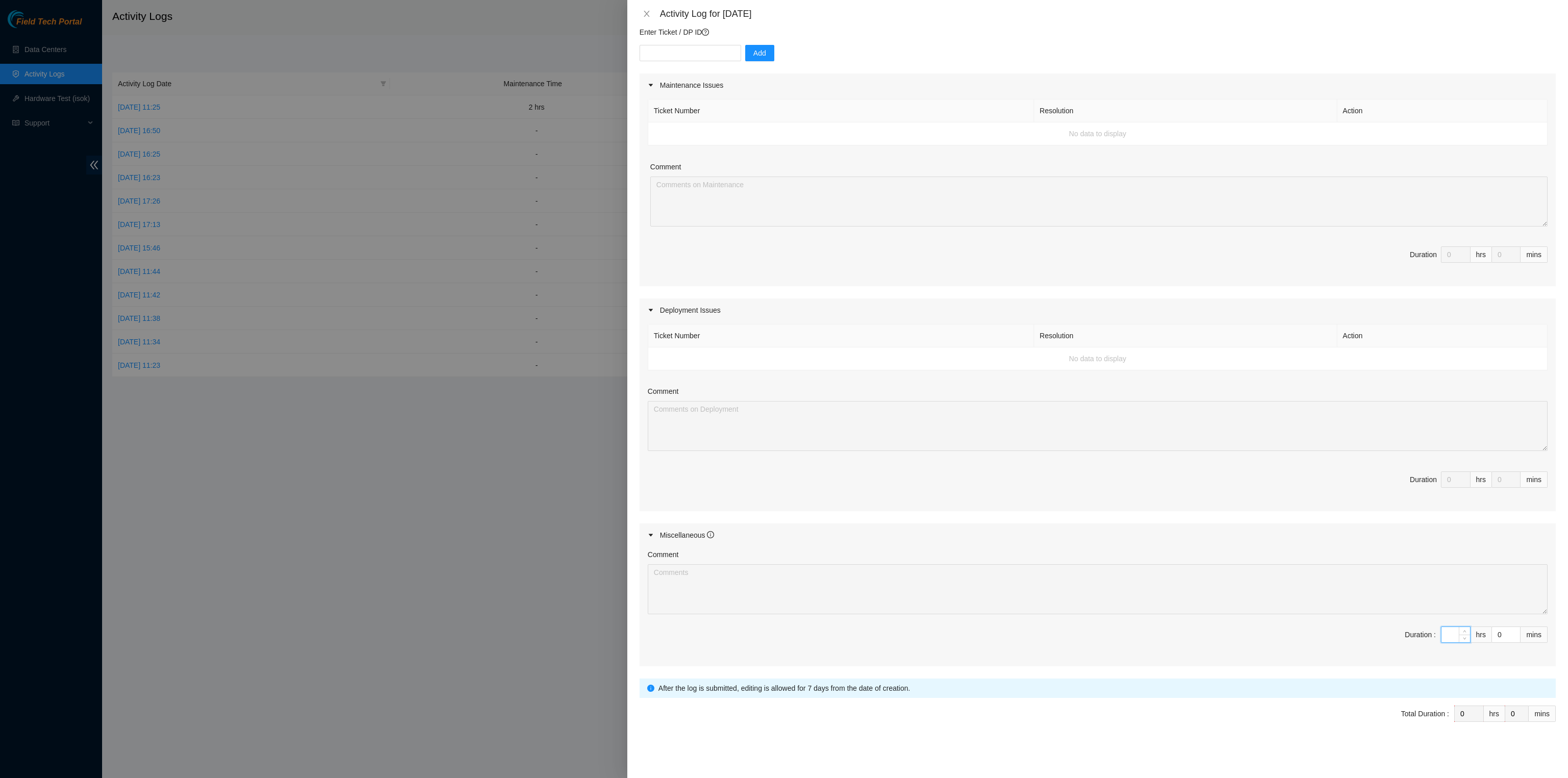
type input "4"
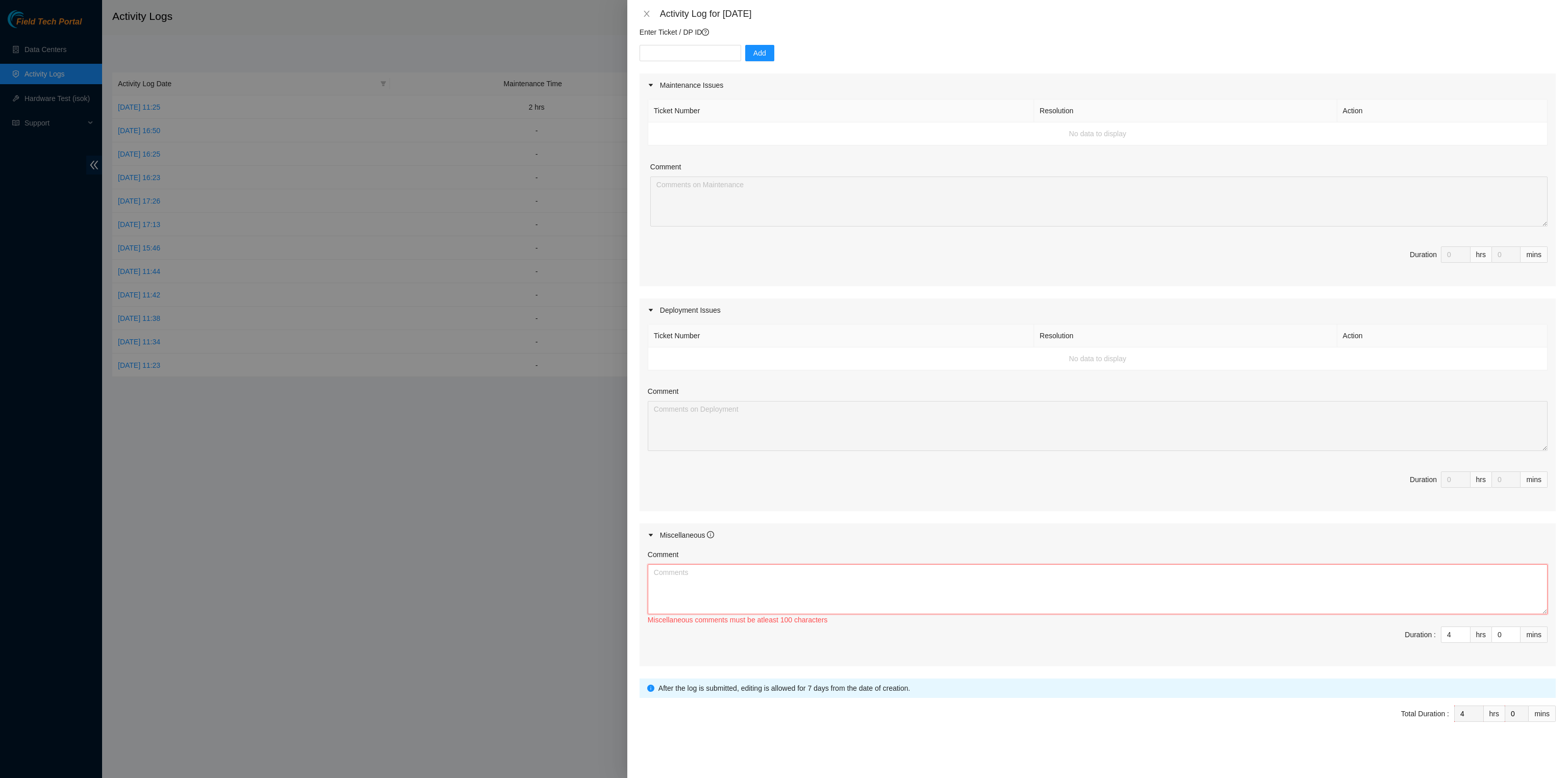
click at [772, 593] on textarea "Comment" at bounding box center [1097, 589] width 900 height 50
type input "5"
drag, startPoint x: 1446, startPoint y: 633, endPoint x: 1426, endPoint y: 635, distance: 20.1
click at [1426, 635] on span "Duration : 5 hrs 0 mins" at bounding box center [1097, 641] width 900 height 29
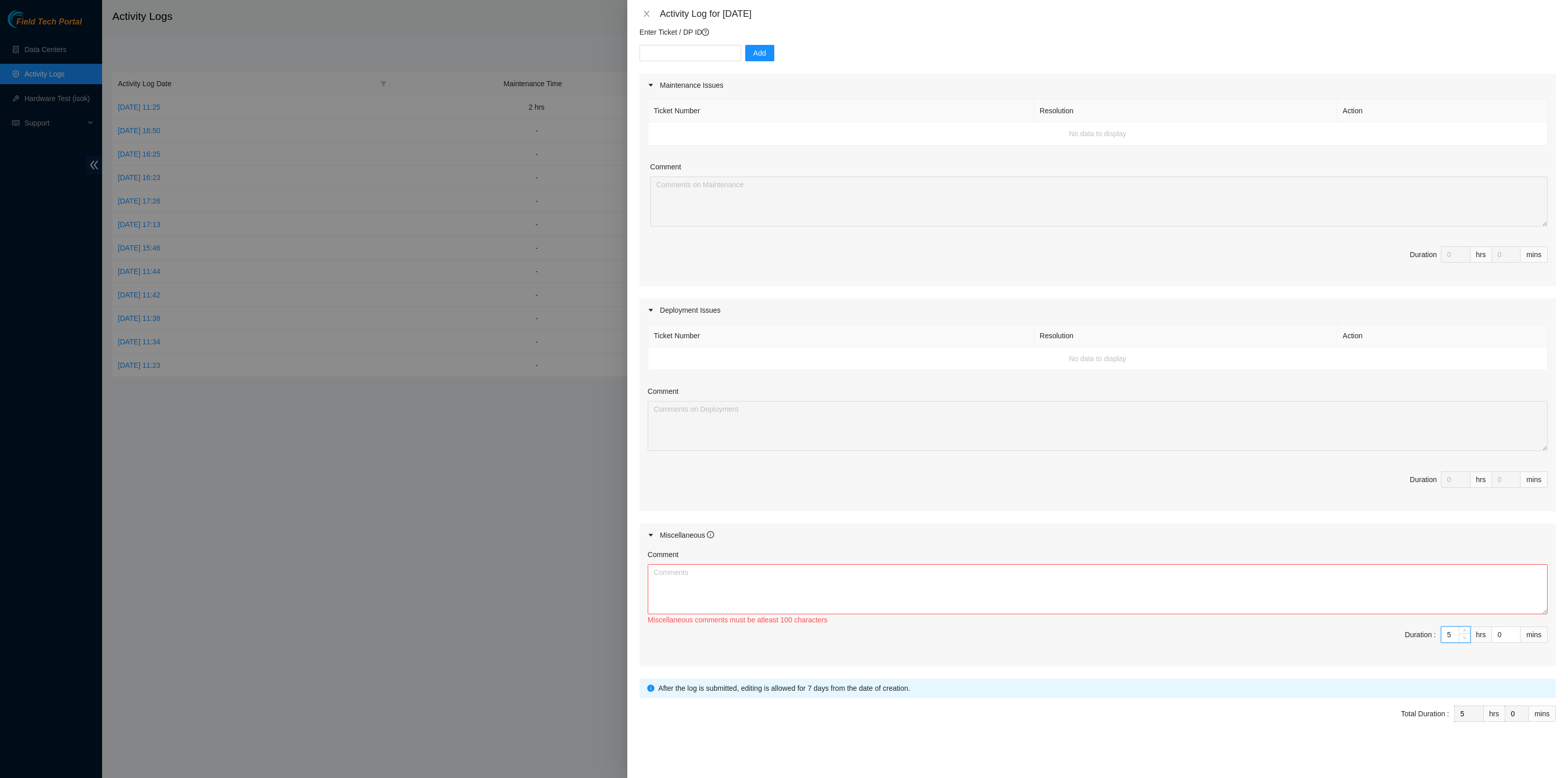
type input "4"
click at [1463, 640] on icon "down" at bounding box center [1465, 637] width 3 height 3
drag, startPoint x: 1443, startPoint y: 638, endPoint x: 1426, endPoint y: 638, distance: 17.0
click at [1426, 638] on span "Duration : 4 hrs 0 mins" at bounding box center [1097, 641] width 900 height 29
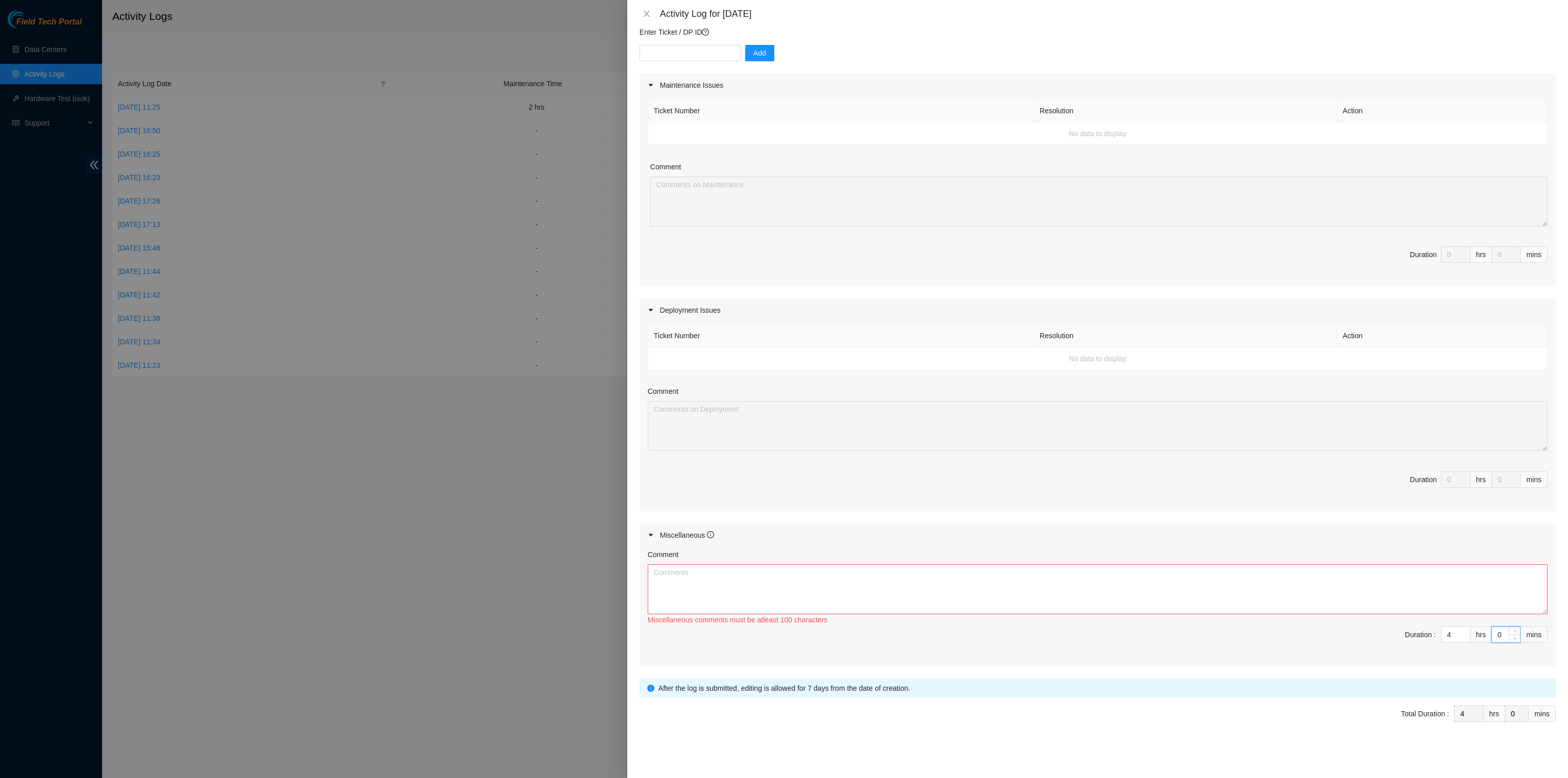
drag, startPoint x: 1493, startPoint y: 639, endPoint x: 1472, endPoint y: 639, distance: 21.0
click at [1472, 639] on span "Duration : 4 hrs 0 mins" at bounding box center [1097, 641] width 900 height 29
type input "3"
drag, startPoint x: 1444, startPoint y: 634, endPoint x: 1414, endPoint y: 636, distance: 30.1
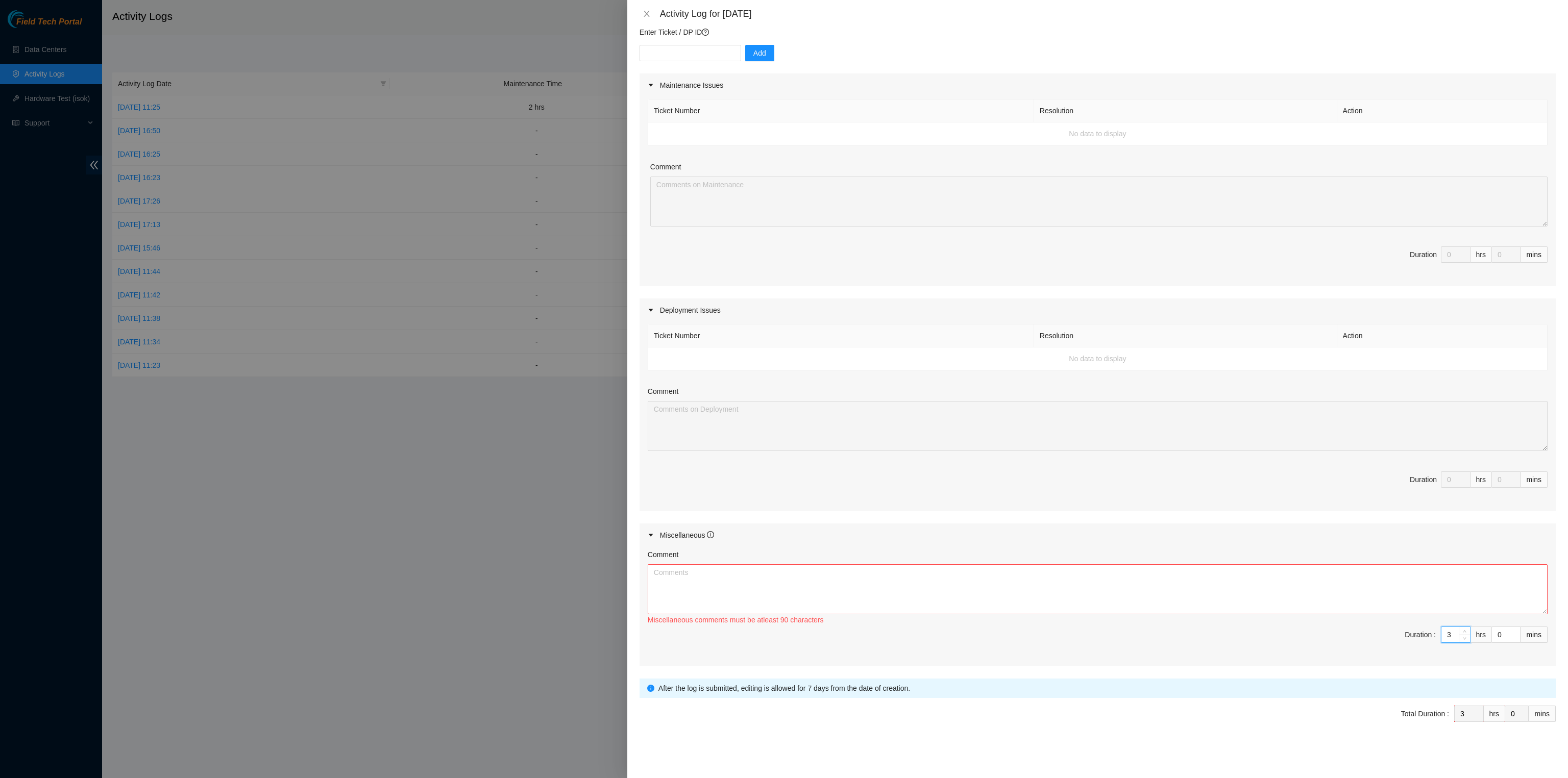
click at [1415, 636] on span "Duration : 3 hrs 0 mins" at bounding box center [1097, 641] width 900 height 29
click at [645, 11] on icon "close" at bounding box center [647, 14] width 8 height 8
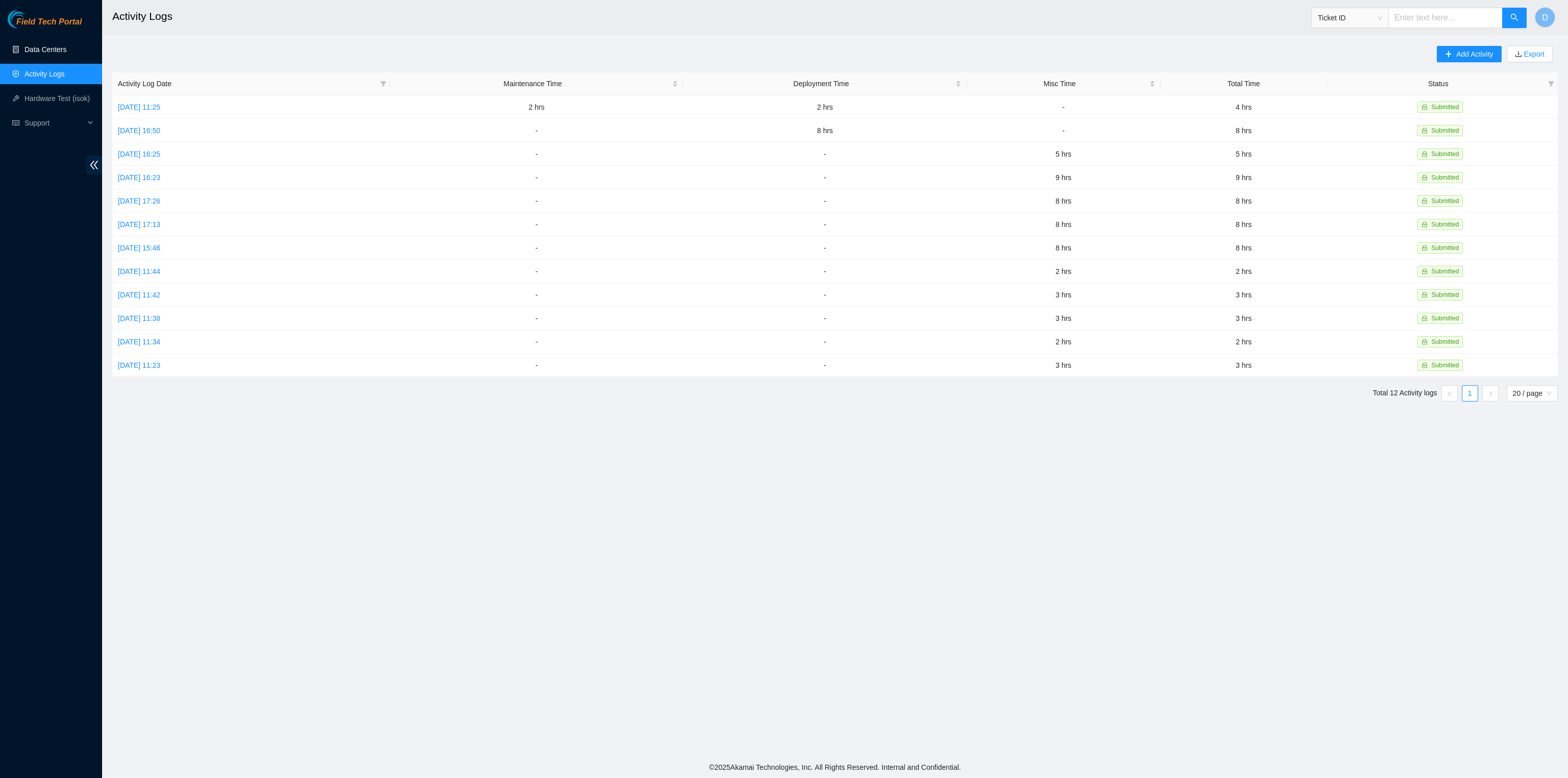
click at [57, 45] on link "Data Centers" at bounding box center [45, 49] width 42 height 8
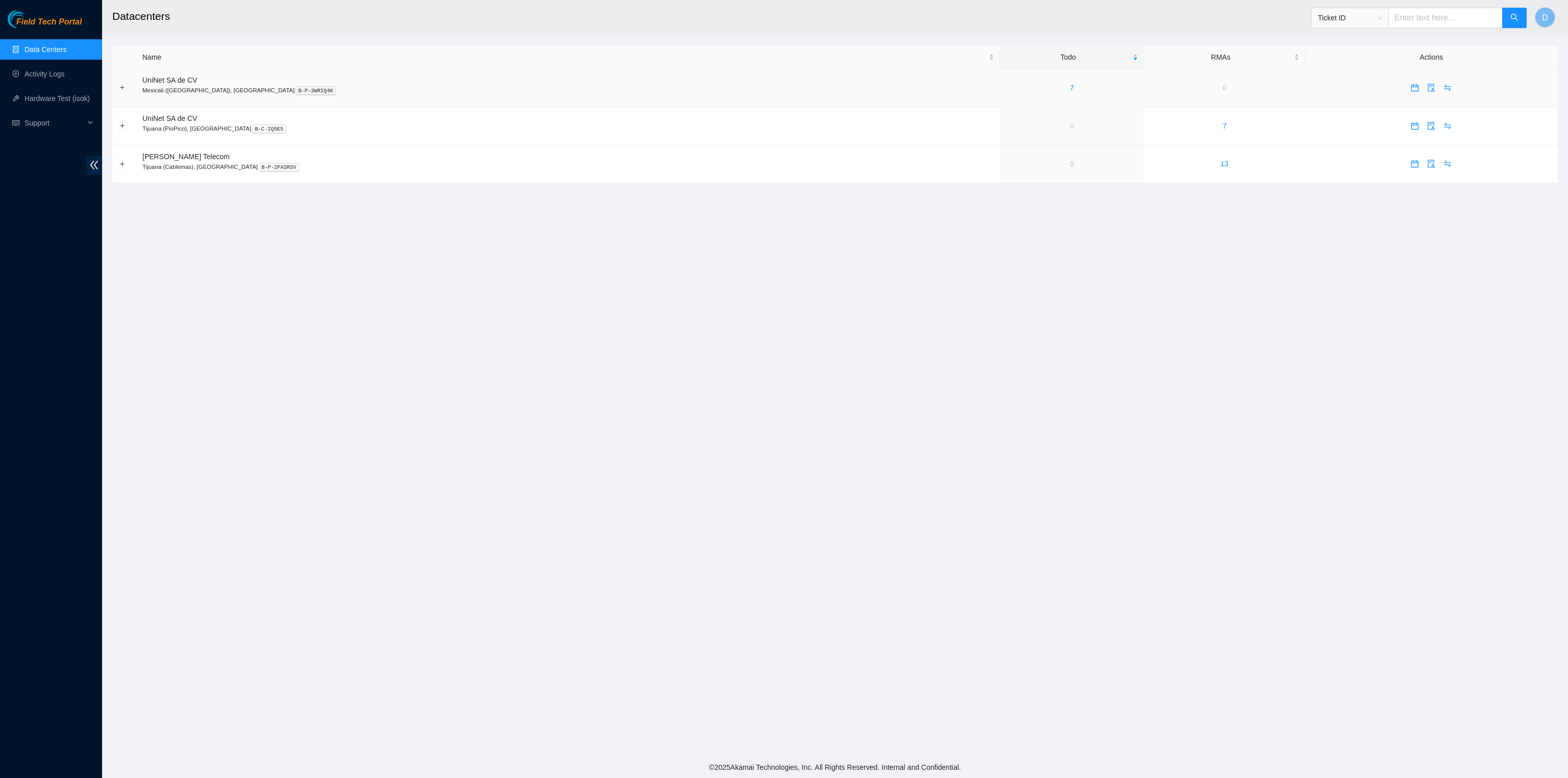
click at [1000, 81] on td "7" at bounding box center [1072, 87] width 145 height 38
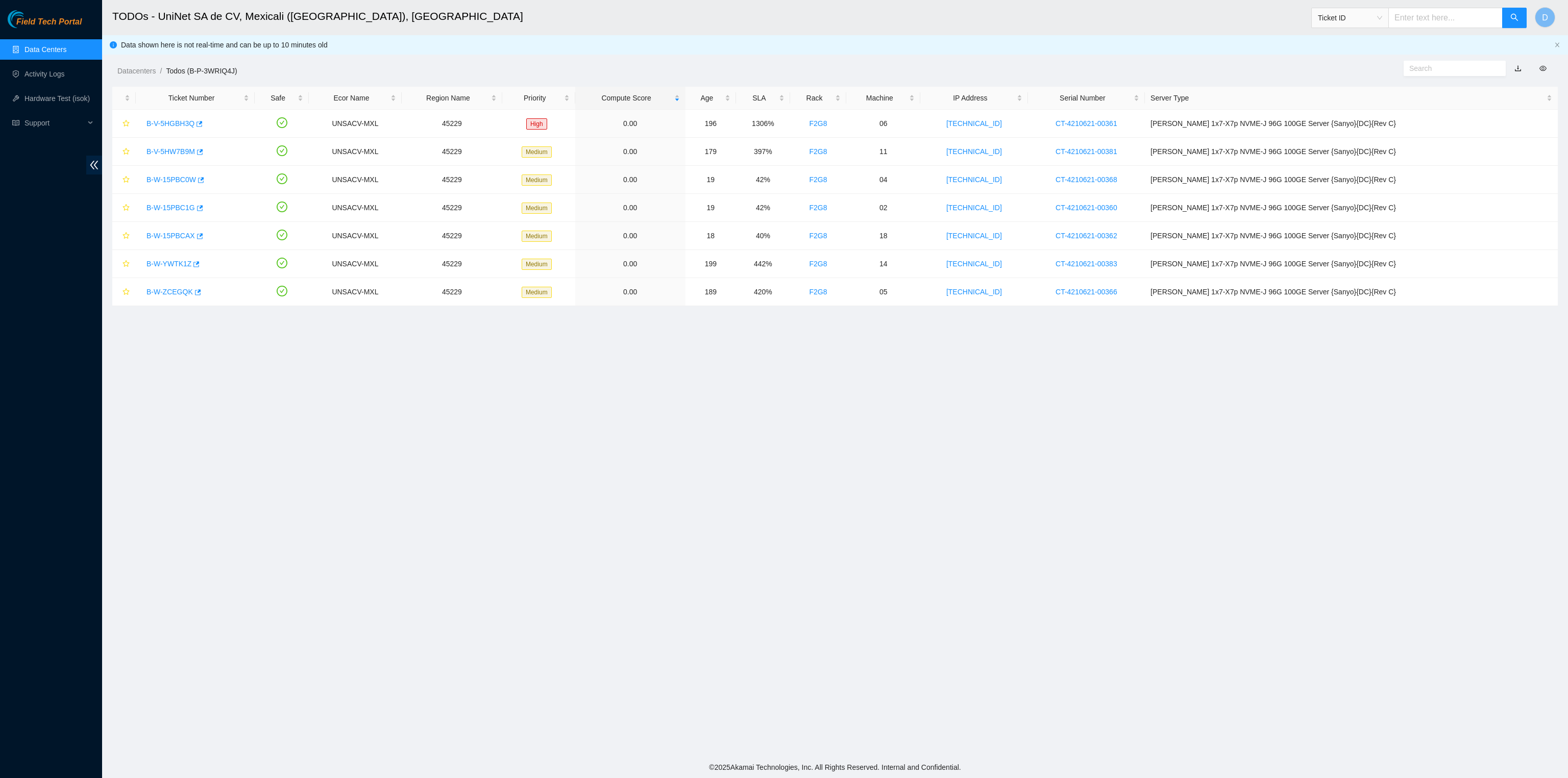
click at [66, 49] on link "Data Centers" at bounding box center [45, 49] width 42 height 8
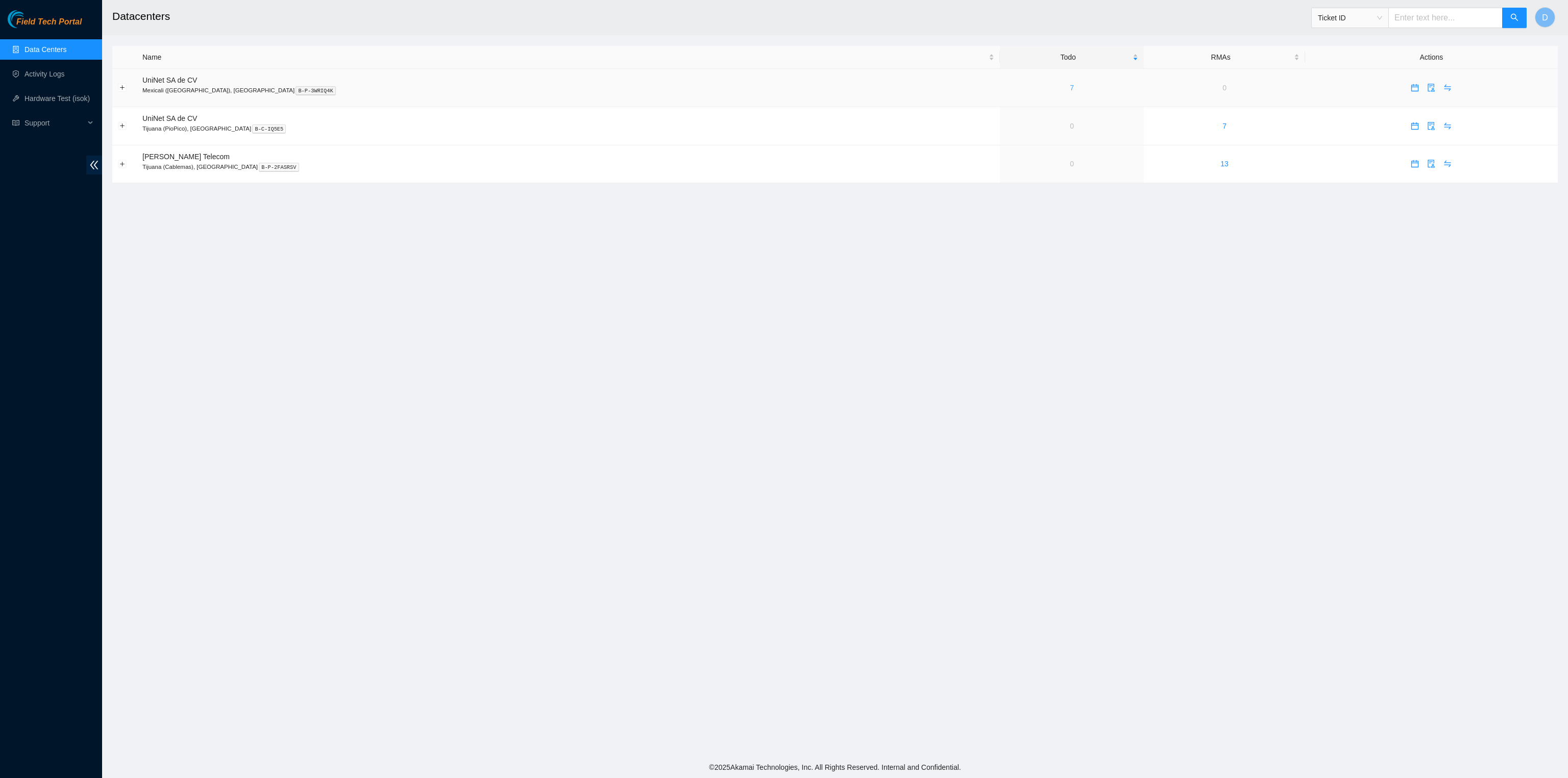
click at [1070, 87] on link "7" at bounding box center [1072, 88] width 4 height 8
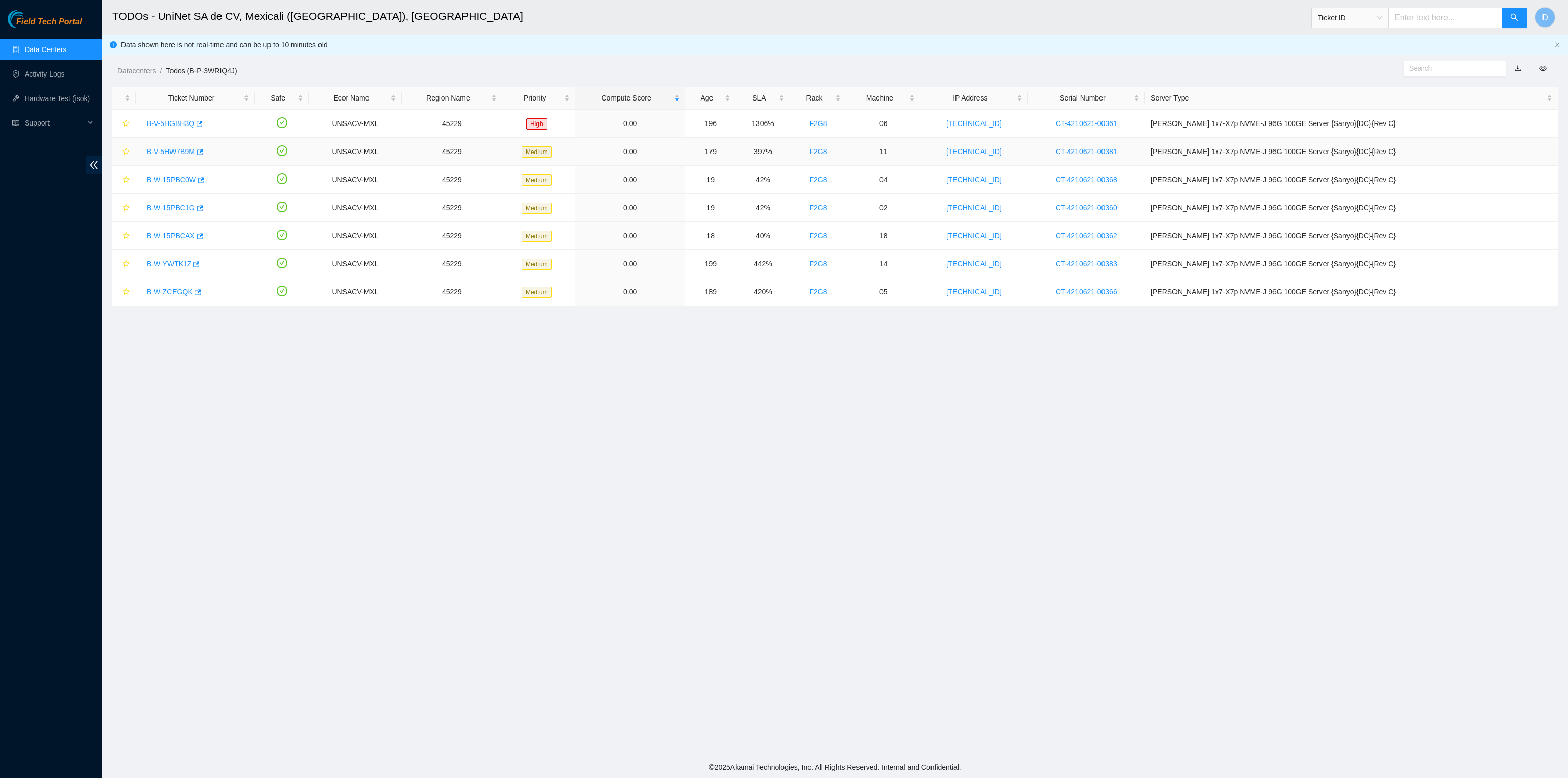
click at [177, 152] on link "B-V-5HW7B9M" at bounding box center [171, 151] width 49 height 8
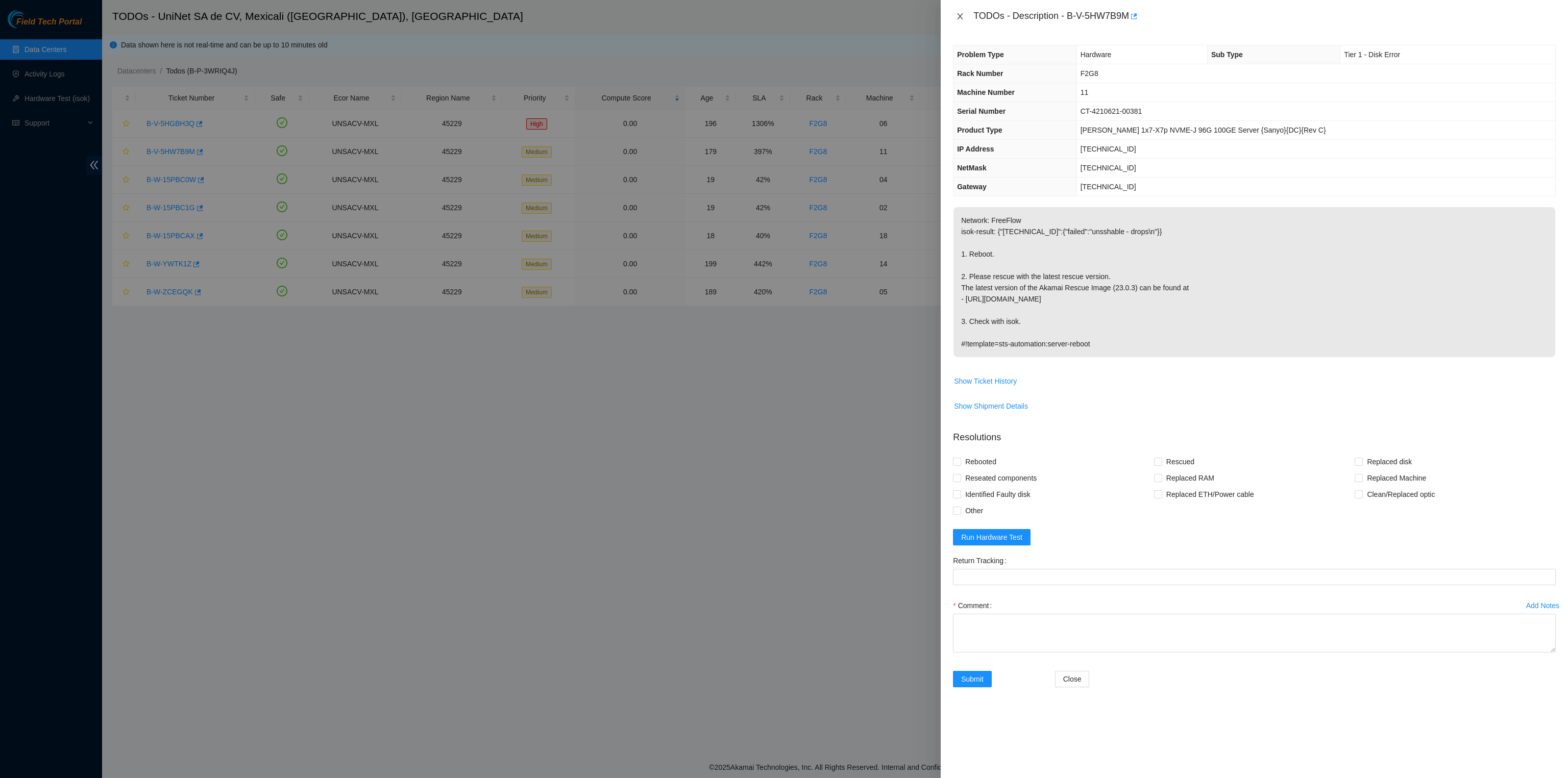
click at [960, 14] on icon "close" at bounding box center [960, 16] width 8 height 8
